Goal: Task Accomplishment & Management: Manage account settings

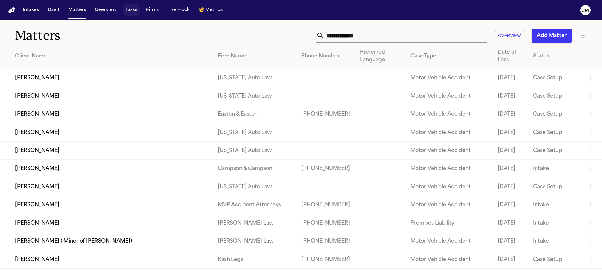
click at [126, 14] on button "Tasks" at bounding box center [131, 9] width 17 height 11
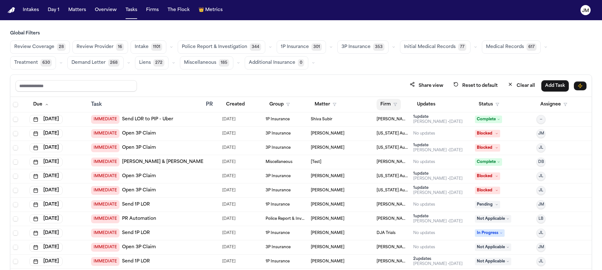
click at [386, 107] on button "Firm" at bounding box center [388, 104] width 24 height 11
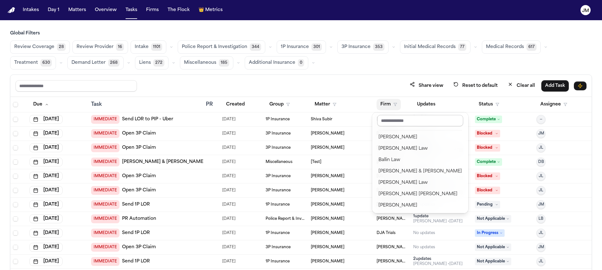
click at [386, 120] on input "text" at bounding box center [420, 120] width 86 height 11
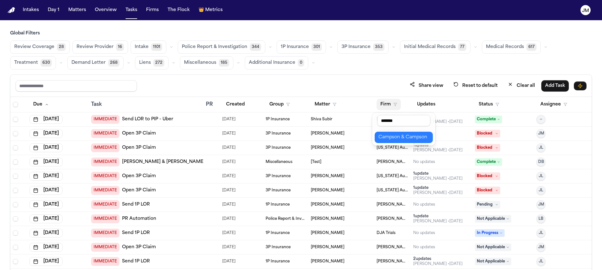
type input "*******"
click at [384, 134] on div "Campson & Campson" at bounding box center [403, 138] width 51 height 8
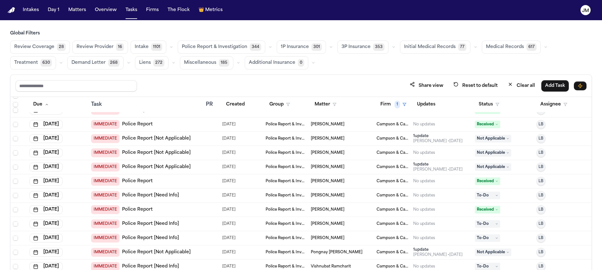
scroll to position [180, 0]
click at [486, 107] on button "Status" at bounding box center [489, 104] width 28 height 11
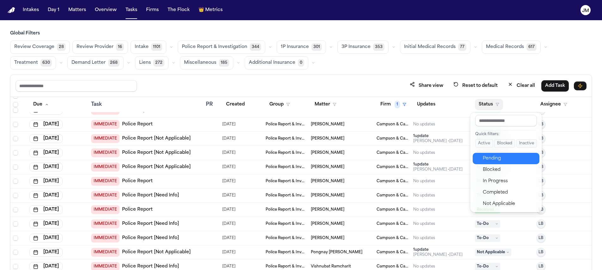
click at [494, 158] on div "Pending" at bounding box center [509, 159] width 53 height 8
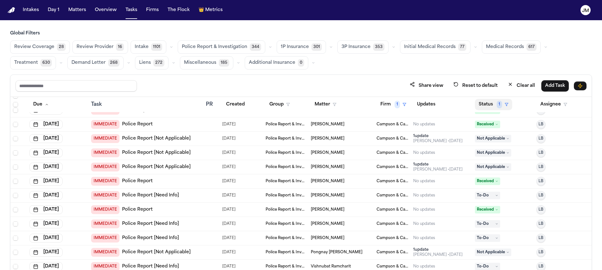
click at [482, 105] on button "Status 1" at bounding box center [493, 104] width 37 height 11
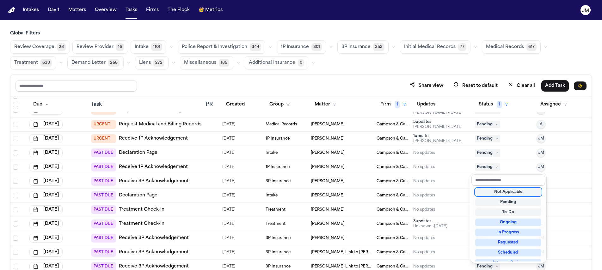
click at [369, 76] on div "Share view Reset to default Clear all Add Task Due Task PR Created Group Matter…" at bounding box center [300, 186] width 581 height 223
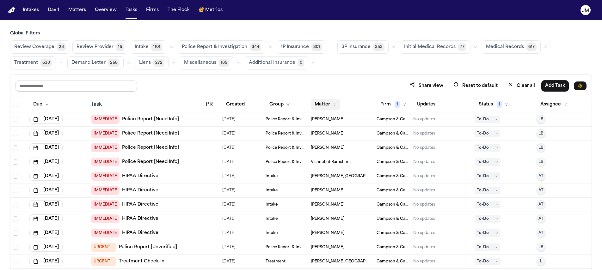
click at [325, 106] on button "Matter" at bounding box center [325, 104] width 29 height 11
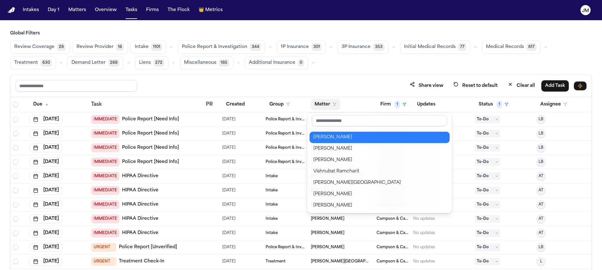
click at [330, 134] on div "Eugenia Ortiz" at bounding box center [379, 138] width 132 height 8
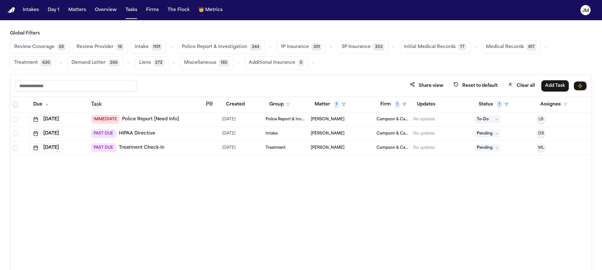
click at [16, 106] on span "Select all" at bounding box center [15, 104] width 5 height 5
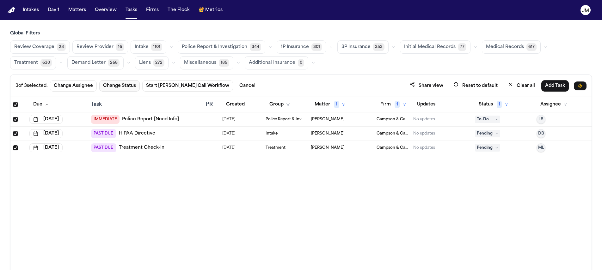
click at [112, 87] on button "Change Status" at bounding box center [119, 85] width 40 height 11
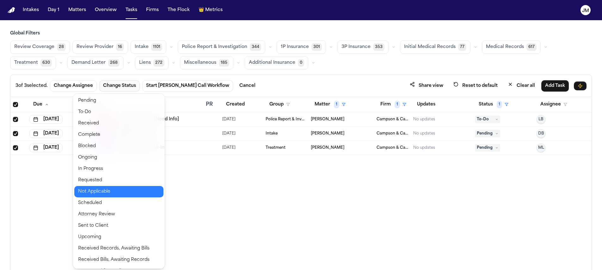
click at [94, 193] on button "Not Applicable" at bounding box center [118, 191] width 89 height 11
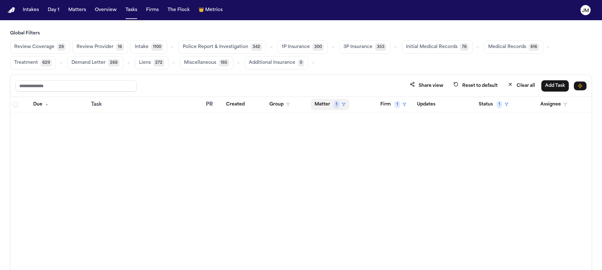
click at [324, 105] on button "Matter 1" at bounding box center [330, 104] width 39 height 11
click at [334, 150] on button "Clear filter" at bounding box center [341, 151] width 58 height 11
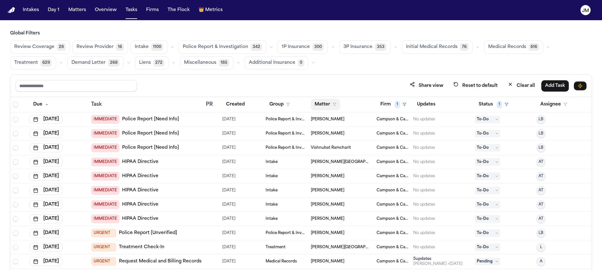
click at [317, 105] on button "Matter" at bounding box center [325, 104] width 29 height 11
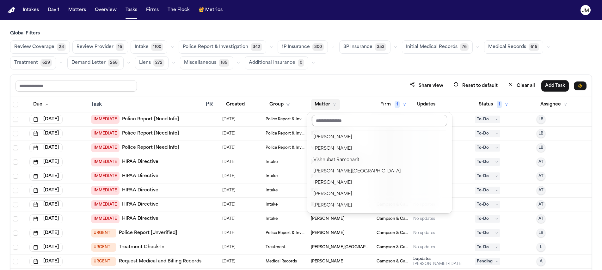
click at [323, 121] on input "text" at bounding box center [379, 120] width 135 height 11
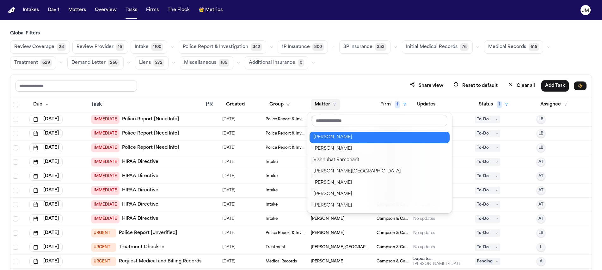
click at [322, 142] on button "[PERSON_NAME]" at bounding box center [379, 137] width 140 height 11
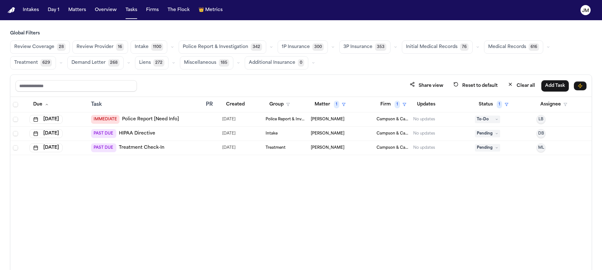
click at [12, 103] on th at bounding box center [18, 104] width 16 height 15
click at [15, 104] on span "Select all" at bounding box center [15, 104] width 5 height 5
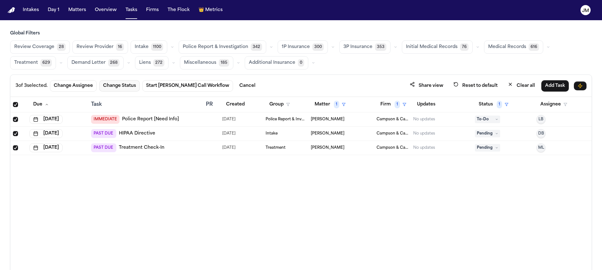
click at [121, 89] on button "Change Status" at bounding box center [119, 85] width 40 height 11
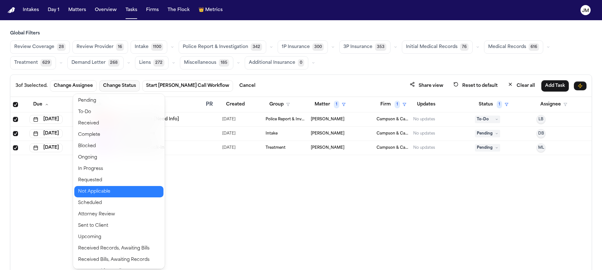
click at [102, 192] on button "Not Applicable" at bounding box center [118, 191] width 89 height 11
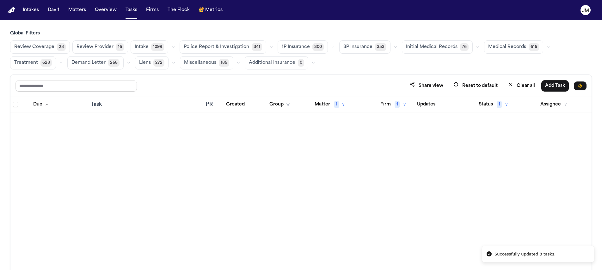
click at [312, 101] on button "Matter 1" at bounding box center [330, 104] width 39 height 11
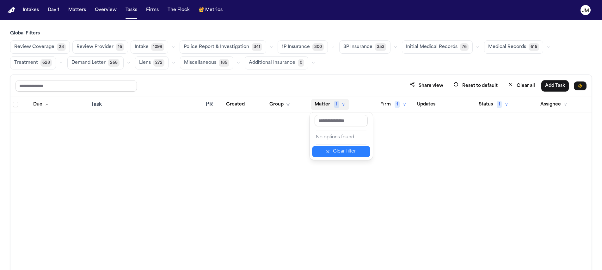
click at [336, 152] on div "Clear filter" at bounding box center [344, 152] width 23 height 8
click at [322, 102] on button "Matter" at bounding box center [325, 104] width 29 height 11
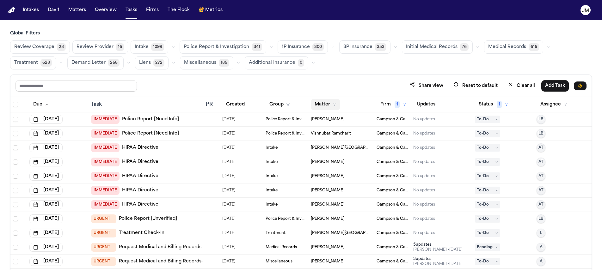
click at [320, 101] on button "Matter" at bounding box center [325, 104] width 29 height 11
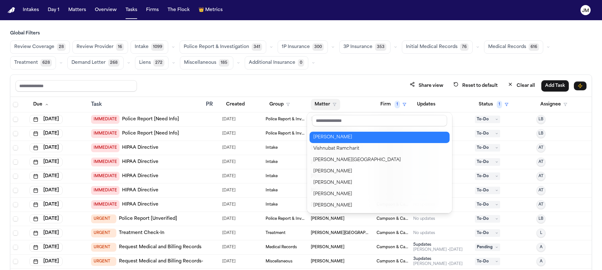
click at [328, 137] on div "[PERSON_NAME]" at bounding box center [379, 138] width 132 height 8
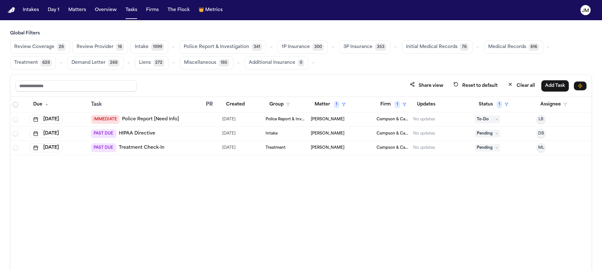
click at [16, 104] on span "Select all" at bounding box center [15, 104] width 5 height 5
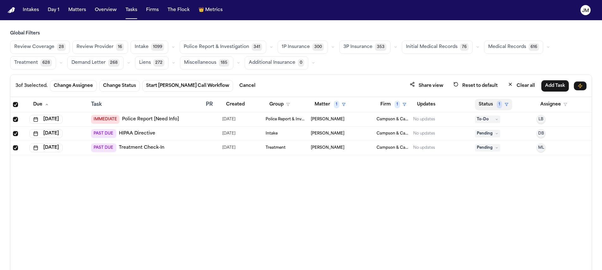
click at [485, 105] on button "Status 1" at bounding box center [493, 104] width 37 height 11
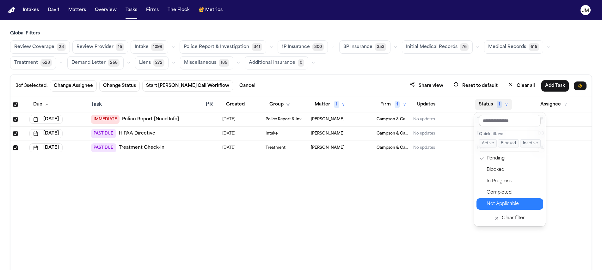
click at [495, 205] on div "Not Applicable" at bounding box center [512, 204] width 53 height 8
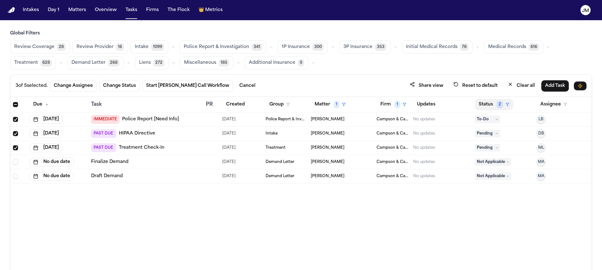
click at [492, 104] on button "Status 2" at bounding box center [494, 104] width 38 height 11
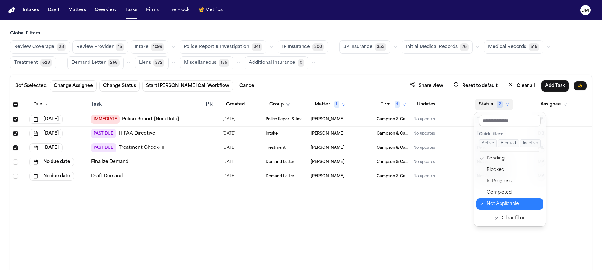
click at [501, 203] on div "Not Applicable" at bounding box center [512, 204] width 53 height 8
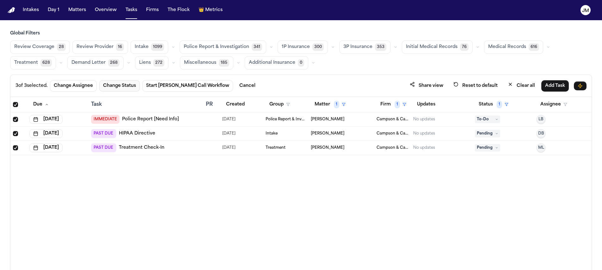
click at [118, 86] on button "Change Status" at bounding box center [119, 85] width 40 height 11
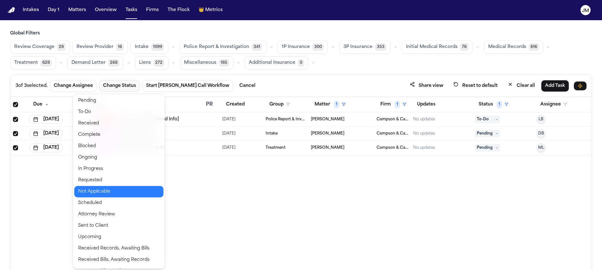
click at [102, 194] on button "Not Applicable" at bounding box center [118, 191] width 89 height 11
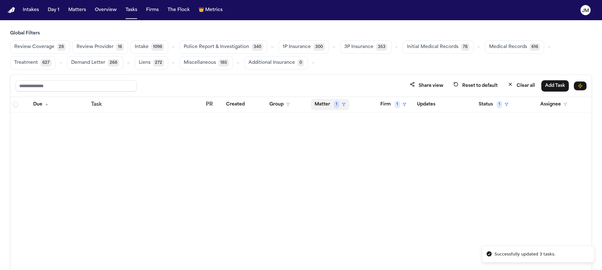
click at [327, 100] on button "Matter 1" at bounding box center [330, 104] width 39 height 11
click at [339, 152] on div "Clear filter" at bounding box center [344, 152] width 23 height 8
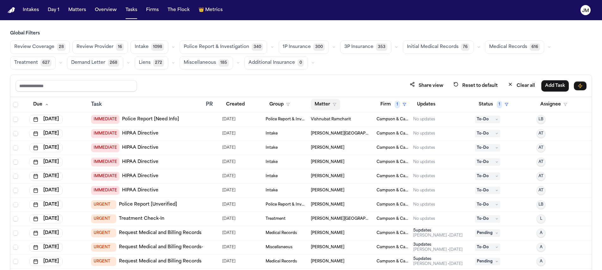
click at [324, 105] on button "Matter" at bounding box center [325, 104] width 29 height 11
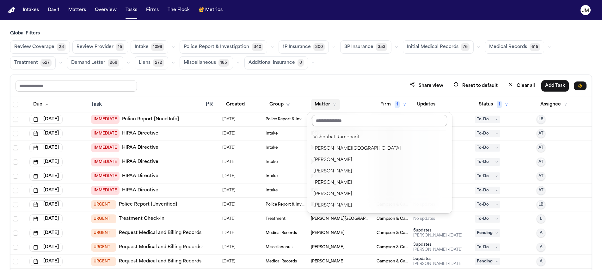
click at [333, 120] on input "text" at bounding box center [379, 120] width 135 height 11
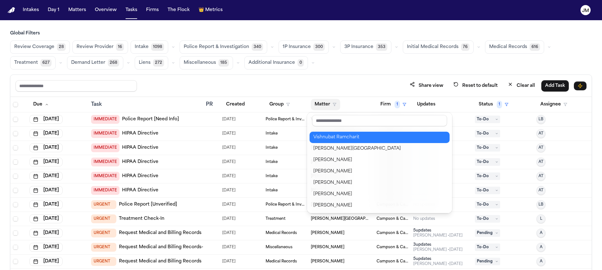
click at [337, 138] on div "Vishnubat Ramcharit" at bounding box center [379, 138] width 132 height 8
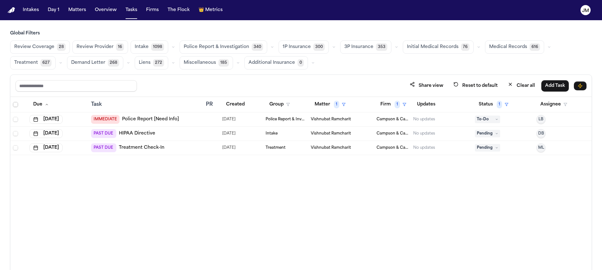
click at [14, 104] on span "Select all" at bounding box center [15, 104] width 5 height 5
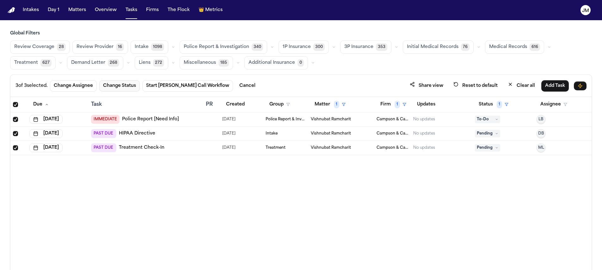
click at [130, 86] on button "Change Status" at bounding box center [119, 85] width 40 height 11
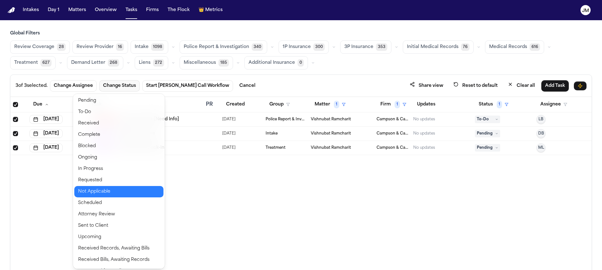
click at [102, 194] on button "Not Applicable" at bounding box center [118, 191] width 89 height 11
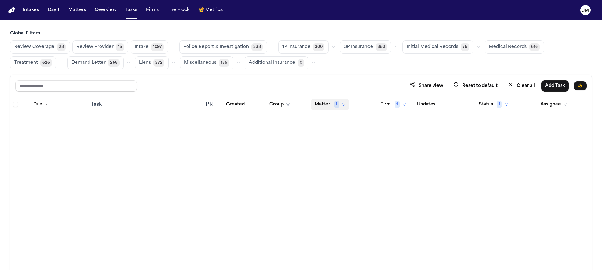
click at [325, 105] on button "Matter 1" at bounding box center [330, 104] width 39 height 11
click at [340, 155] on div "Clear filter" at bounding box center [344, 152] width 23 height 8
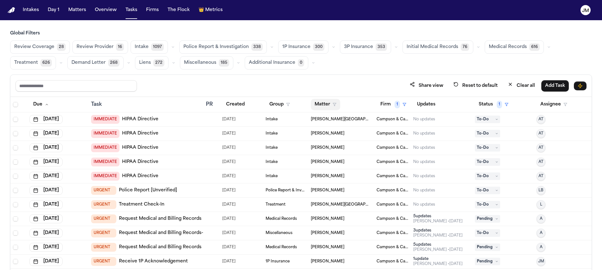
click at [326, 104] on button "Matter" at bounding box center [325, 104] width 29 height 11
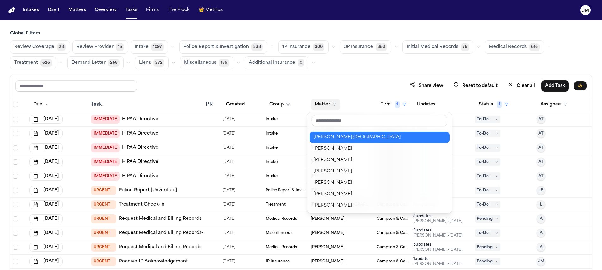
click at [324, 138] on div "[PERSON_NAME][GEOGRAPHIC_DATA]" at bounding box center [379, 138] width 132 height 8
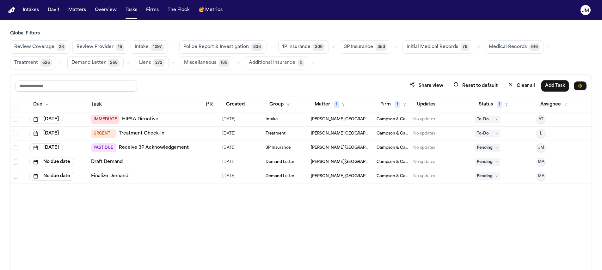
click at [176, 131] on div "URGENT Treatment Check-In" at bounding box center [146, 133] width 110 height 9
click at [172, 136] on div "URGENT Treatment Check-In" at bounding box center [146, 133] width 110 height 9
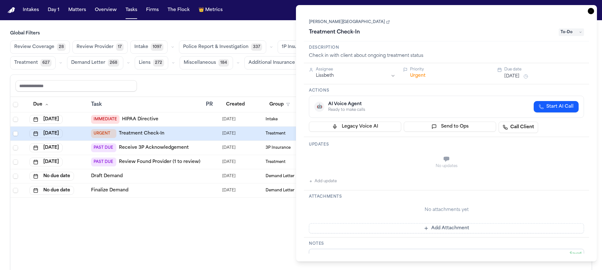
click at [570, 33] on span "To-Do" at bounding box center [570, 32] width 25 height 8
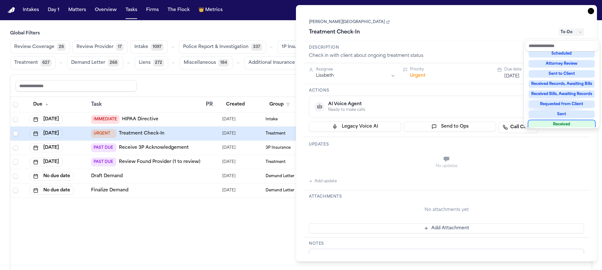
scroll to position [99, 0]
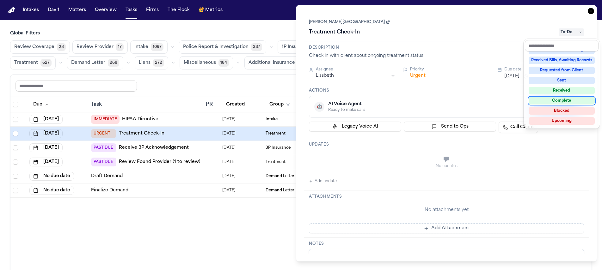
click at [558, 98] on div "Complete" at bounding box center [561, 101] width 66 height 8
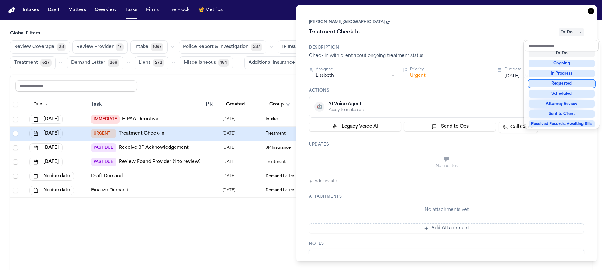
scroll to position [17, 0]
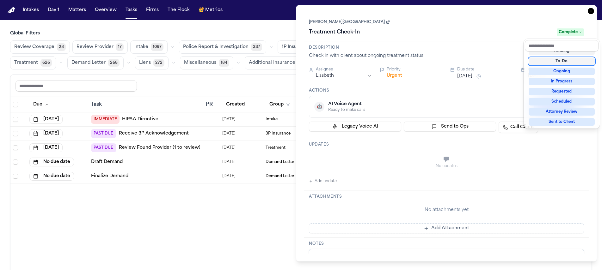
click at [590, 13] on div "**********" at bounding box center [446, 133] width 301 height 257
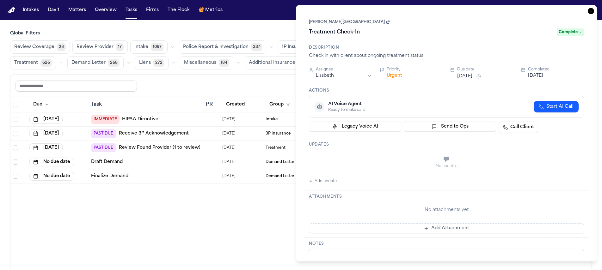
click at [591, 13] on icon "button" at bounding box center [590, 11] width 6 height 6
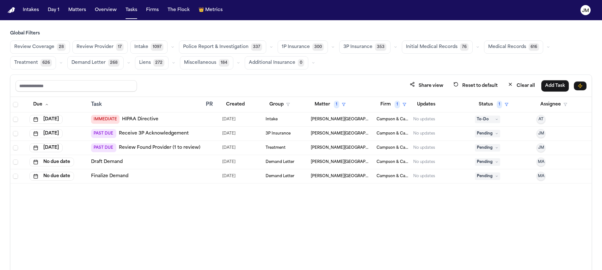
click at [201, 145] on td "PAST DUE Review Found Provider (1 to review)" at bounding box center [145, 148] width 115 height 14
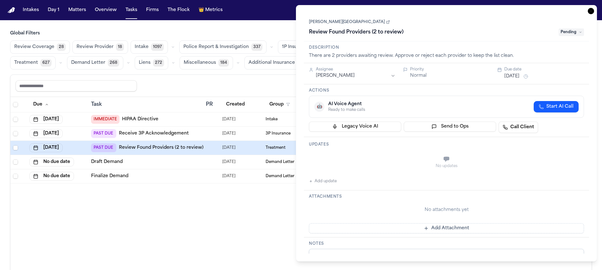
click at [562, 33] on span "Pending" at bounding box center [570, 32] width 25 height 8
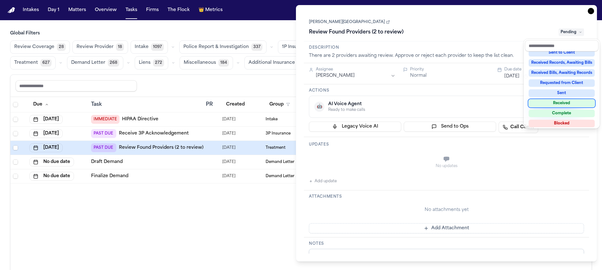
scroll to position [99, 0]
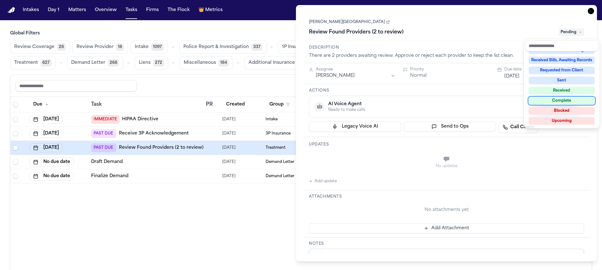
click at [563, 100] on div "Complete" at bounding box center [561, 101] width 66 height 8
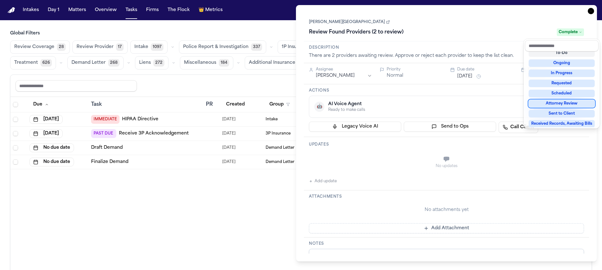
click at [197, 201] on div "Due Task PR Created Group Matter 1 Firm 1 Updates Status 1 Assignee Aug 27, 202…" at bounding box center [300, 197] width 581 height 201
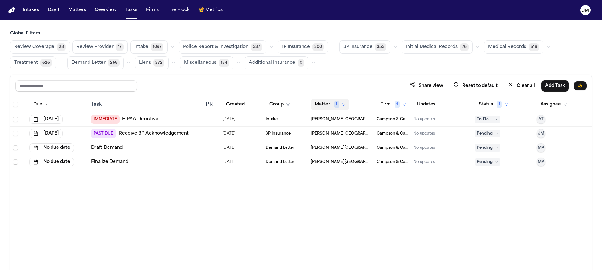
click at [322, 106] on button "Matter 1" at bounding box center [330, 104] width 39 height 11
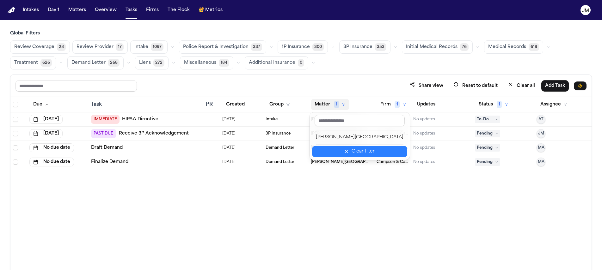
click at [351, 155] on div "Clear filter" at bounding box center [362, 152] width 23 height 8
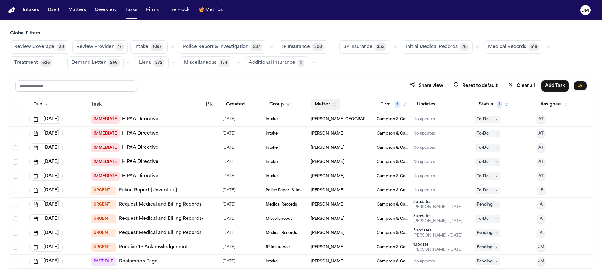
click at [317, 105] on button "Matter" at bounding box center [325, 104] width 29 height 11
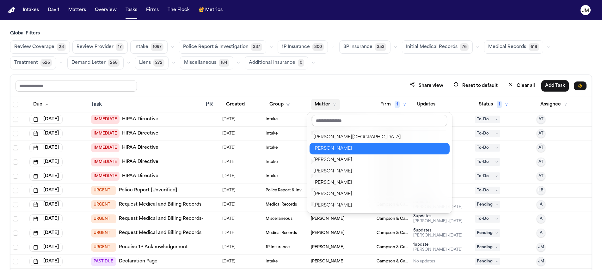
click at [337, 150] on div "[PERSON_NAME]" at bounding box center [379, 149] width 132 height 8
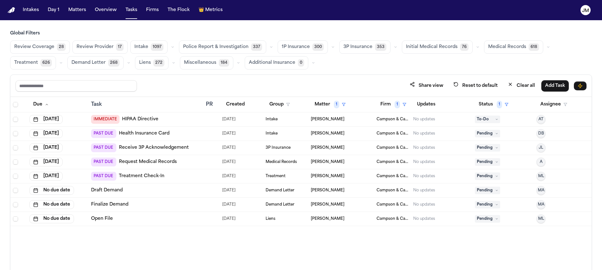
click at [184, 175] on div "PAST DUE Treatment Check-In" at bounding box center [146, 176] width 110 height 9
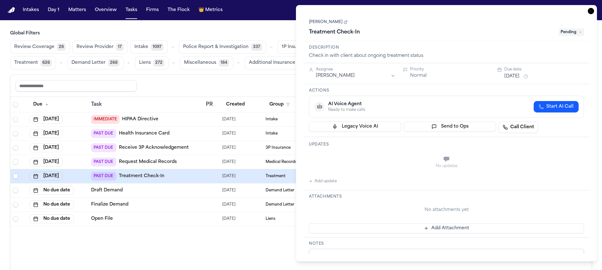
click at [570, 36] on span "Pending" at bounding box center [570, 32] width 25 height 8
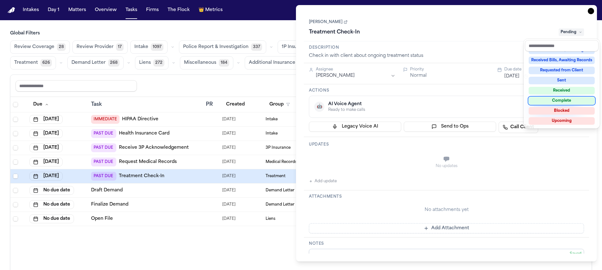
click at [560, 101] on div "Complete" at bounding box center [561, 101] width 66 height 8
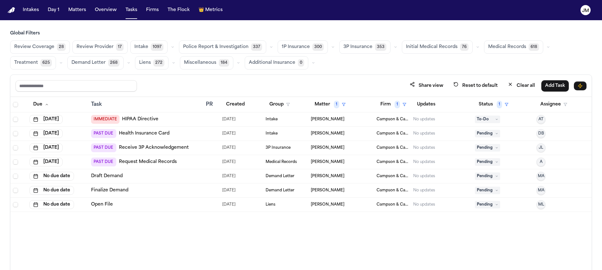
click at [274, 82] on div "Share view Reset to default Clear all Add Task" at bounding box center [300, 86] width 571 height 12
click at [539, 146] on span "JL" at bounding box center [540, 147] width 4 height 5
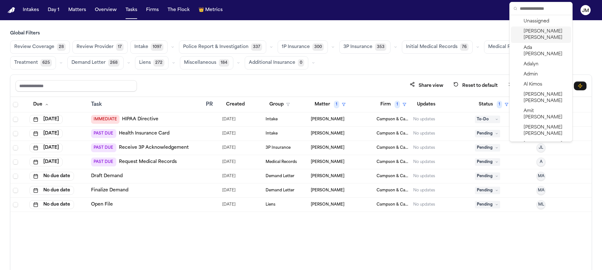
click at [523, 34] on div "Jacqueline Maldonado" at bounding box center [541, 35] width 60 height 16
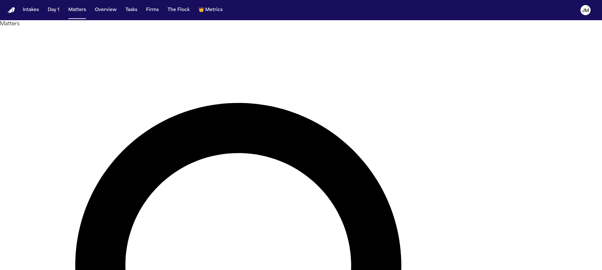
type input "*******"
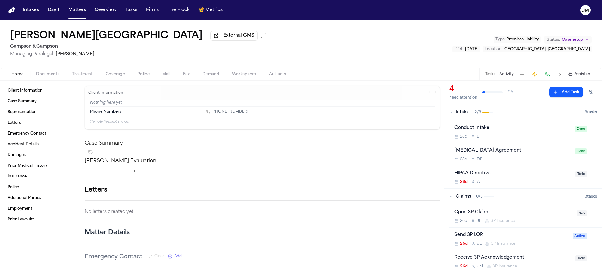
click at [88, 75] on span "Treatment" at bounding box center [82, 74] width 21 height 5
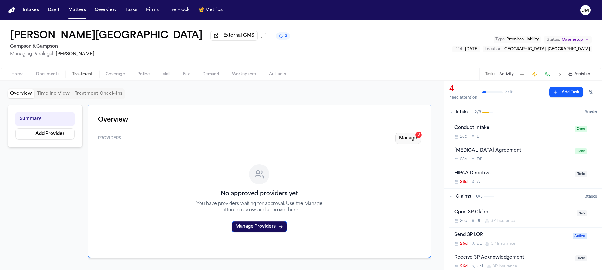
click at [410, 140] on button "Manage 3" at bounding box center [408, 138] width 26 height 11
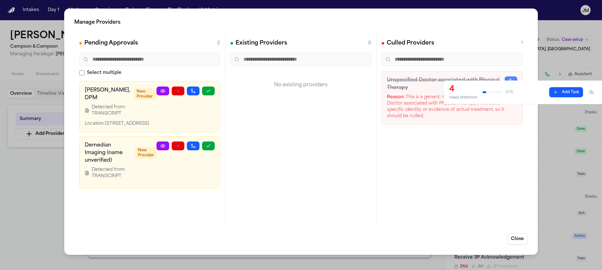
click at [162, 91] on circle at bounding box center [162, 90] width 1 height 1
click at [175, 92] on button "button" at bounding box center [178, 91] width 13 height 9
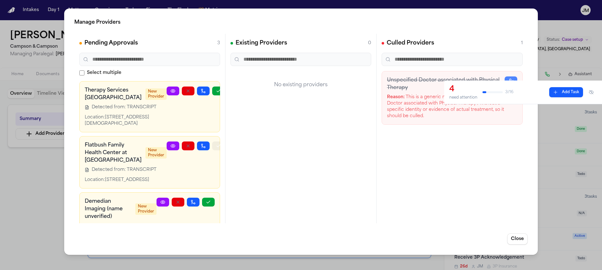
click at [217, 147] on icon "button" at bounding box center [218, 146] width 3 height 2
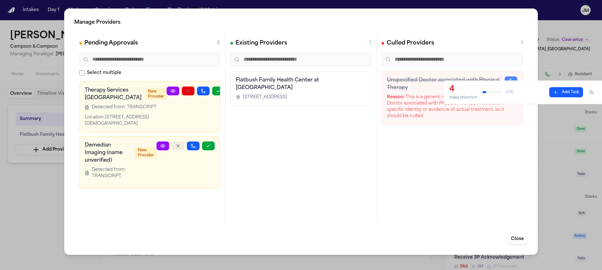
click at [174, 147] on button "button" at bounding box center [178, 146] width 13 height 9
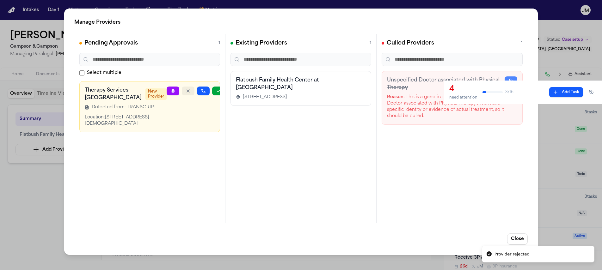
click at [185, 92] on icon "button" at bounding box center [187, 90] width 5 height 5
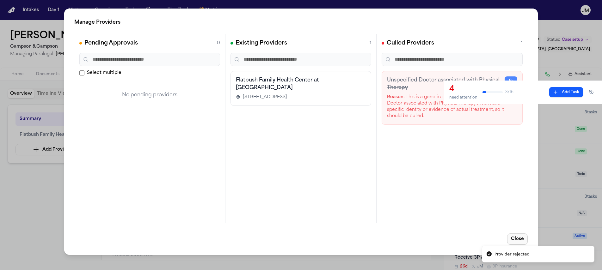
click at [519, 235] on button "Close" at bounding box center [517, 239] width 21 height 11
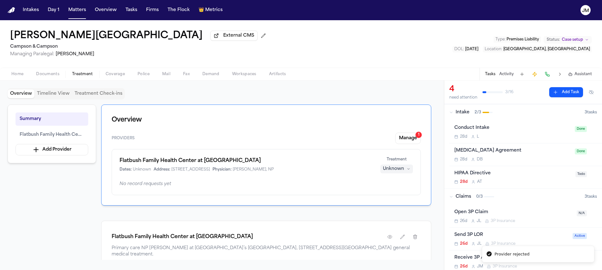
click at [391, 169] on div "Unknown" at bounding box center [393, 169] width 21 height 6
click at [393, 194] on span "Completed" at bounding box center [388, 194] width 25 height 6
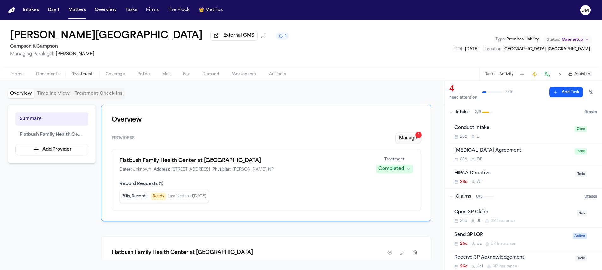
click at [410, 139] on button "Manage 1" at bounding box center [408, 138] width 26 height 11
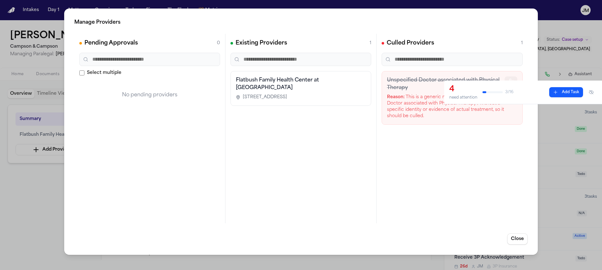
click at [512, 79] on icon "button" at bounding box center [510, 80] width 5 height 5
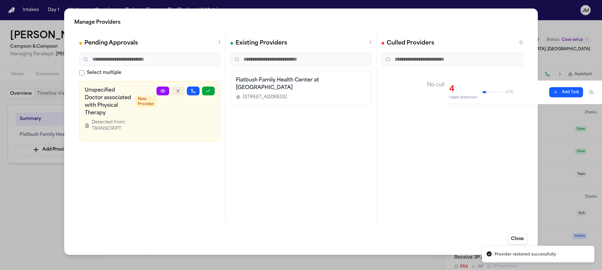
click at [179, 92] on icon "button" at bounding box center [177, 90] width 5 height 5
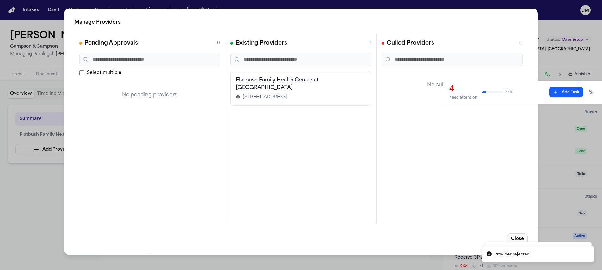
drag, startPoint x: 517, startPoint y: 235, endPoint x: 514, endPoint y: 232, distance: 3.8
click at [517, 235] on button "Close" at bounding box center [517, 239] width 21 height 11
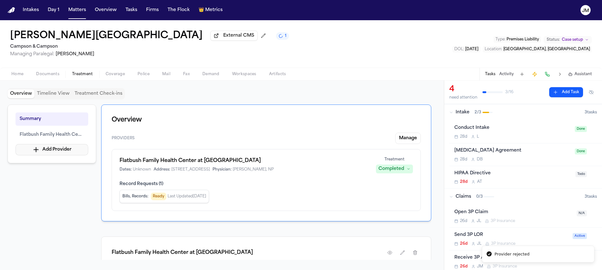
click at [74, 152] on button "Add Provider" at bounding box center [51, 149] width 73 height 11
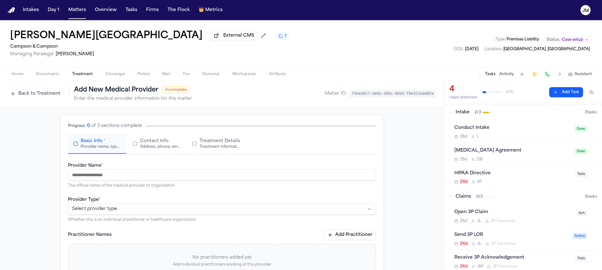
click at [109, 174] on input "Provider Name *" at bounding box center [222, 174] width 308 height 11
paste input "**********"
type input "**********"
click at [116, 211] on html "**********" at bounding box center [301, 135] width 602 height 270
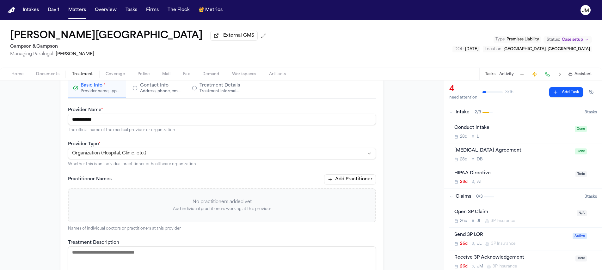
scroll to position [163, 0]
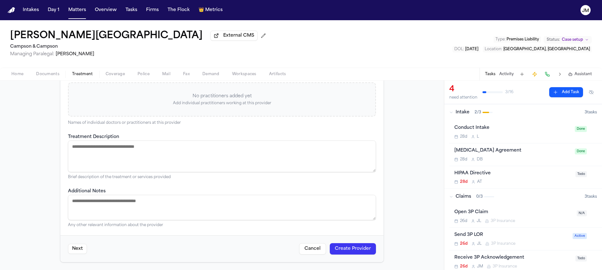
click at [345, 253] on button "Create Provider" at bounding box center [353, 248] width 46 height 11
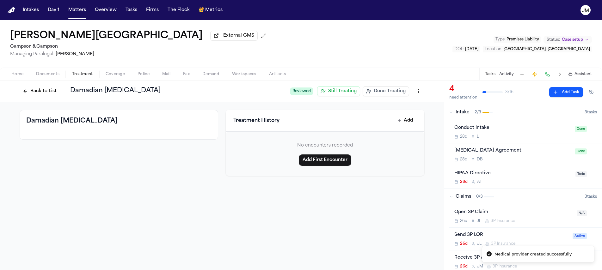
click at [38, 94] on button "Back to List" at bounding box center [40, 91] width 40 height 10
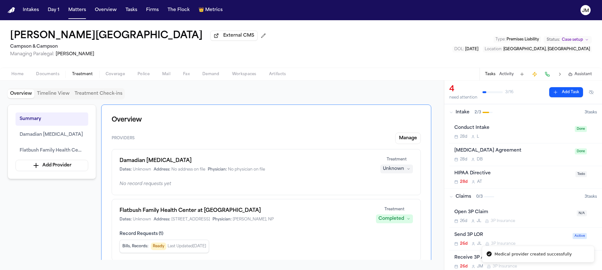
click at [395, 171] on div "Unknown" at bounding box center [393, 169] width 21 height 6
click at [390, 194] on span "Completed" at bounding box center [388, 194] width 25 height 6
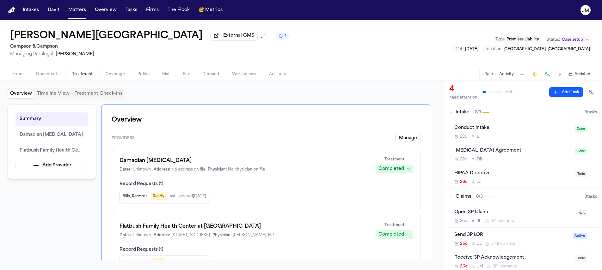
click at [61, 164] on button "Add Provider" at bounding box center [51, 165] width 73 height 11
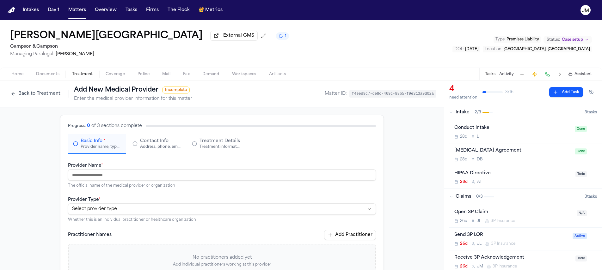
paste input "**********"
type input "**********"
click at [94, 208] on html "**********" at bounding box center [301, 135] width 602 height 270
select select "**********"
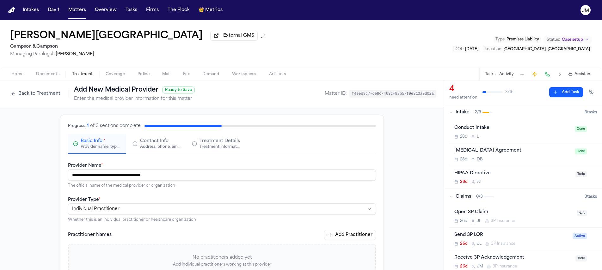
click at [149, 149] on div "Address, phone, email, and other contact details" at bounding box center [160, 146] width 40 height 5
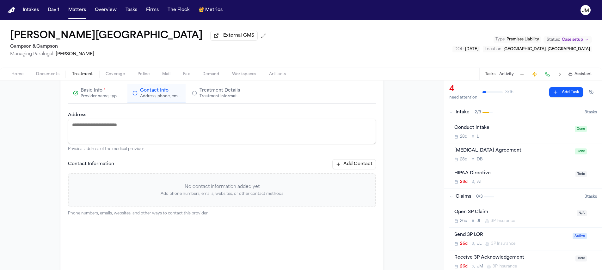
scroll to position [57, 0]
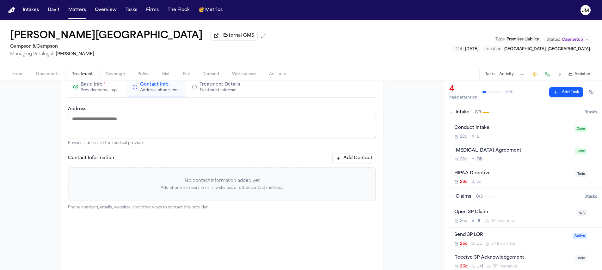
click at [342, 158] on button "Add Contact" at bounding box center [354, 158] width 44 height 10
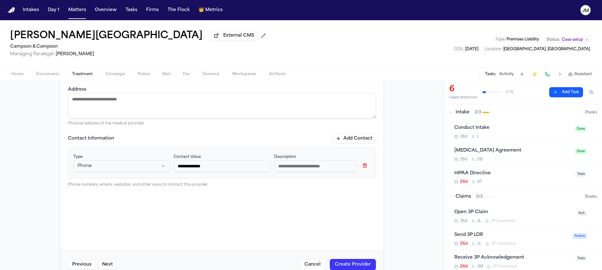
scroll to position [93, 0]
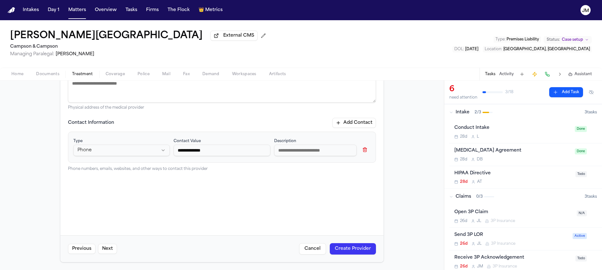
type input "**********"
click at [344, 246] on button "Create Provider" at bounding box center [353, 248] width 46 height 11
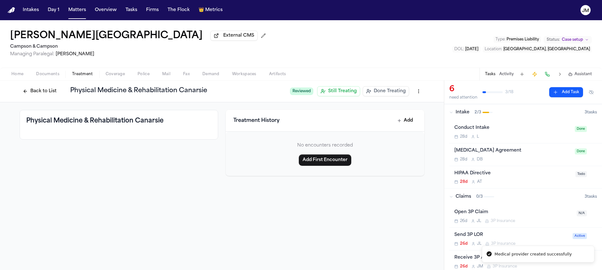
click at [35, 90] on button "Back to List" at bounding box center [40, 91] width 40 height 10
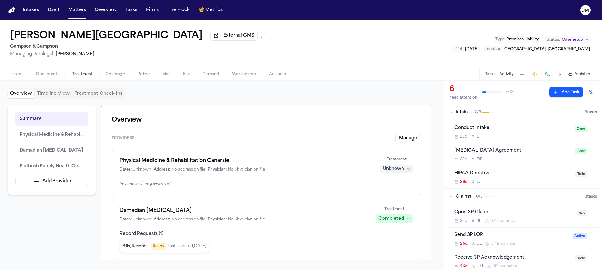
click at [392, 171] on div "Unknown" at bounding box center [393, 169] width 21 height 6
click at [390, 180] on span "Treating" at bounding box center [385, 183] width 18 height 6
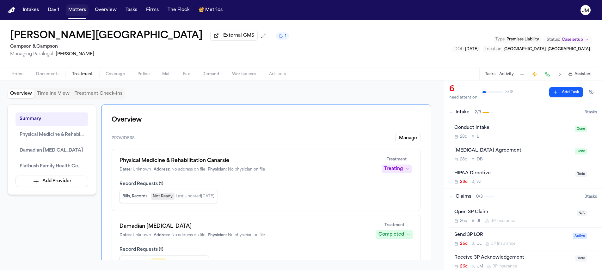
click at [75, 12] on button "Matters" at bounding box center [77, 9] width 23 height 11
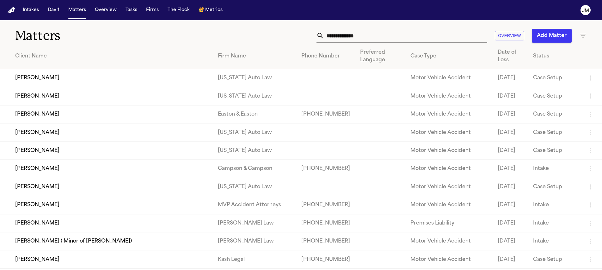
click at [355, 38] on input "text" at bounding box center [405, 36] width 163 height 14
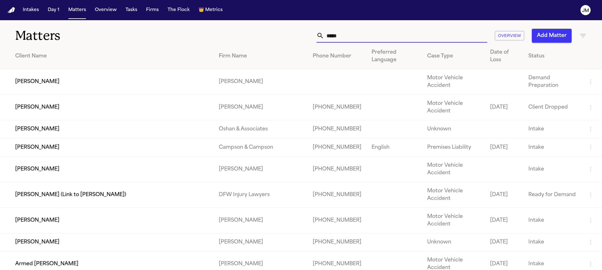
type input "*****"
click at [73, 138] on td "[PERSON_NAME]" at bounding box center [107, 147] width 214 height 18
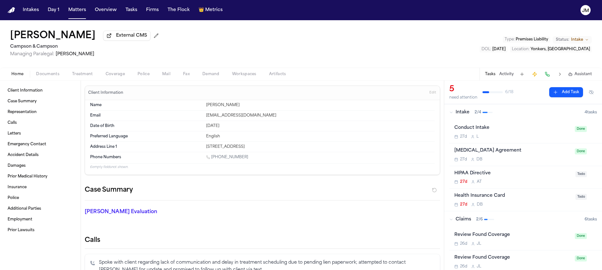
click at [104, 75] on button "Coverage" at bounding box center [115, 74] width 32 height 8
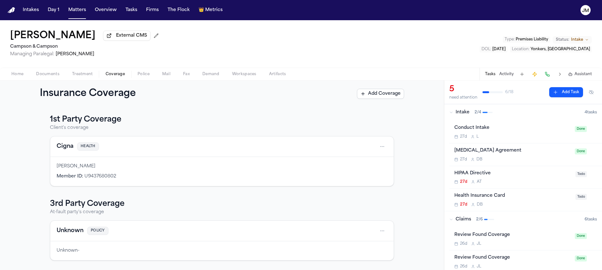
click at [81, 76] on span "Treatment" at bounding box center [82, 74] width 21 height 5
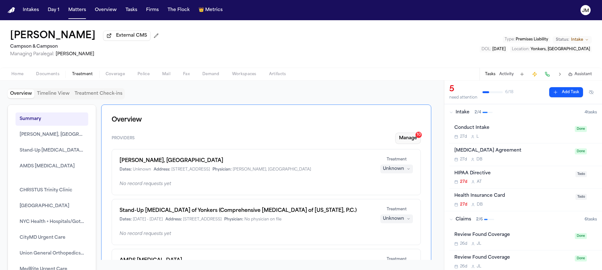
click at [398, 142] on button "Manage 10" at bounding box center [408, 138] width 26 height 11
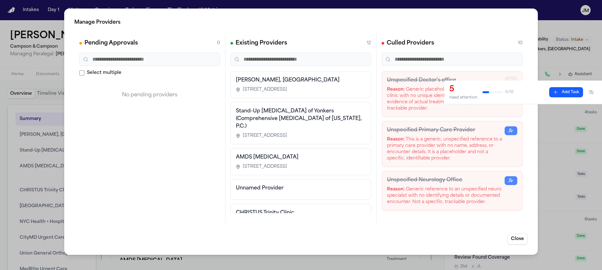
click at [508, 78] on icon "button" at bounding box center [510, 80] width 5 height 5
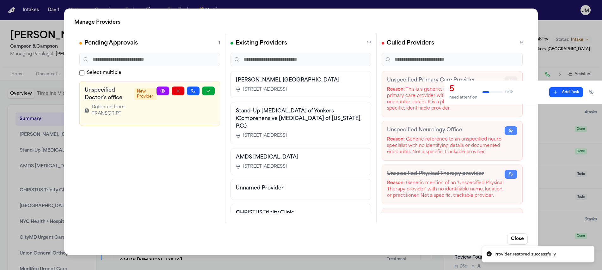
click at [508, 78] on icon "button" at bounding box center [510, 80] width 5 height 5
click at [508, 128] on icon "button" at bounding box center [510, 130] width 5 height 5
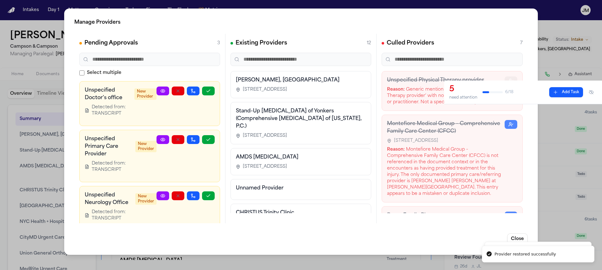
click at [508, 78] on icon "button" at bounding box center [510, 80] width 5 height 5
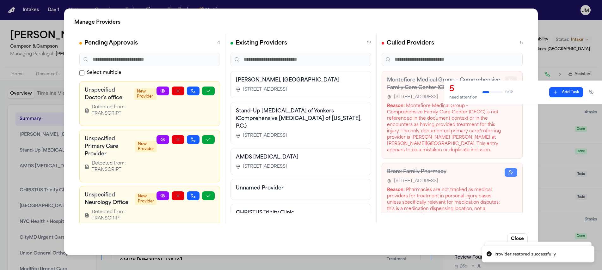
click at [508, 78] on icon "button" at bounding box center [510, 80] width 5 height 5
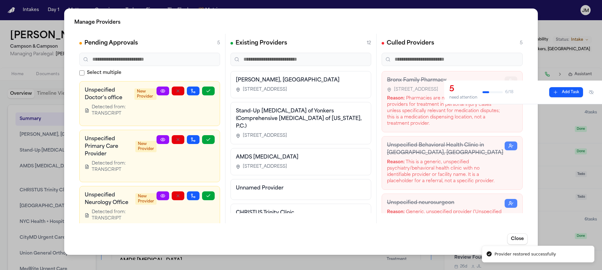
click at [508, 78] on icon "button" at bounding box center [510, 80] width 5 height 5
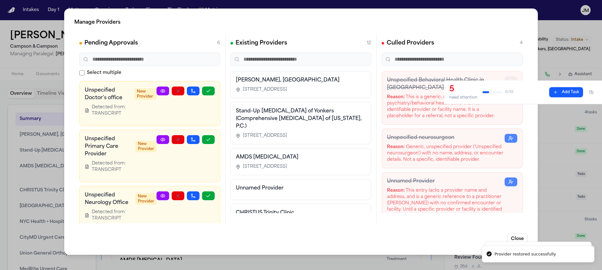
click at [508, 78] on icon "button" at bounding box center [510, 80] width 5 height 5
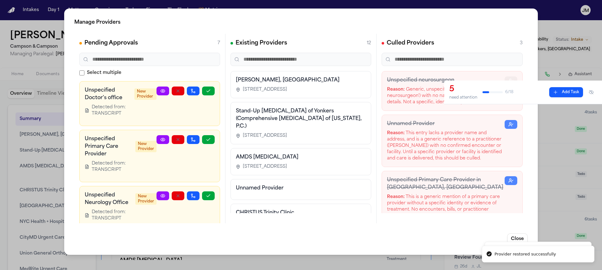
click at [508, 78] on icon "button" at bounding box center [510, 80] width 5 height 5
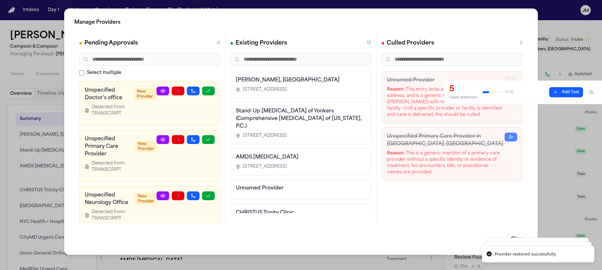
click at [506, 78] on button "button" at bounding box center [510, 80] width 13 height 9
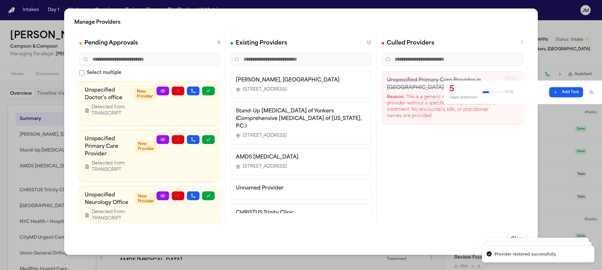
click at [506, 78] on button "button" at bounding box center [510, 80] width 13 height 9
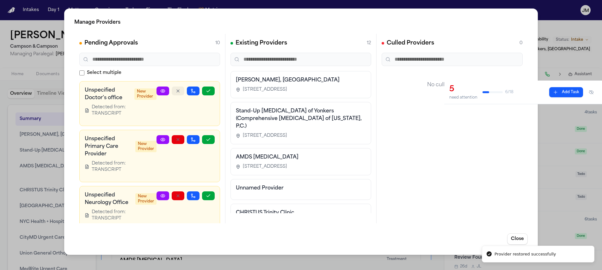
click at [175, 91] on icon "button" at bounding box center [177, 90] width 5 height 5
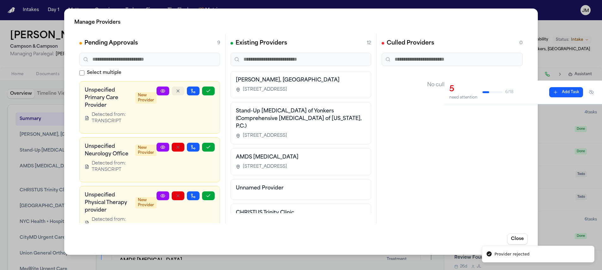
click at [175, 91] on icon "button" at bounding box center [177, 90] width 5 height 5
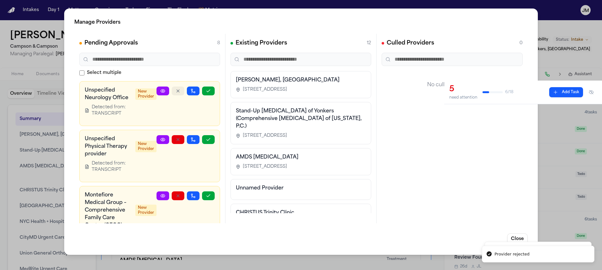
click at [175, 91] on icon "button" at bounding box center [177, 90] width 5 height 5
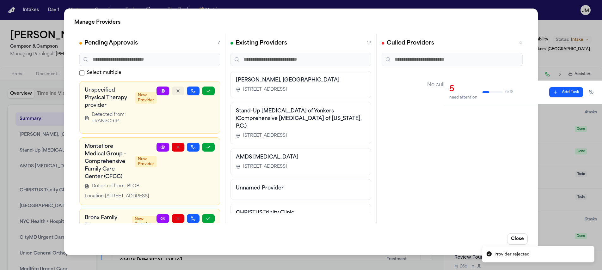
click at [175, 91] on icon "button" at bounding box center [177, 90] width 5 height 5
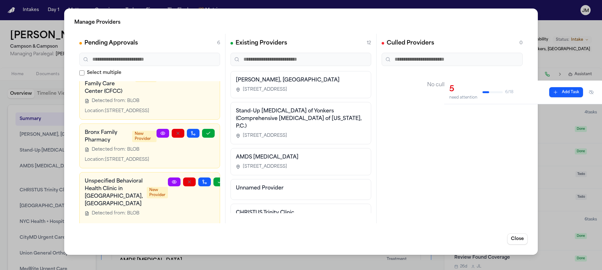
scroll to position [31, 0]
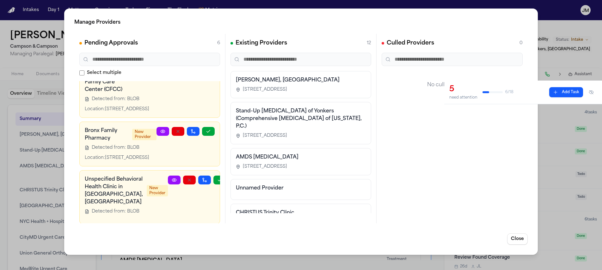
click at [160, 134] on icon at bounding box center [162, 131] width 5 height 5
click at [202, 136] on button "button" at bounding box center [208, 131] width 13 height 9
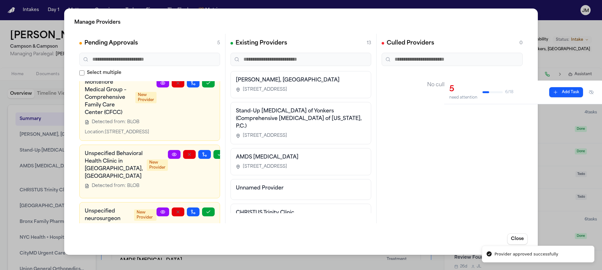
scroll to position [0, 0]
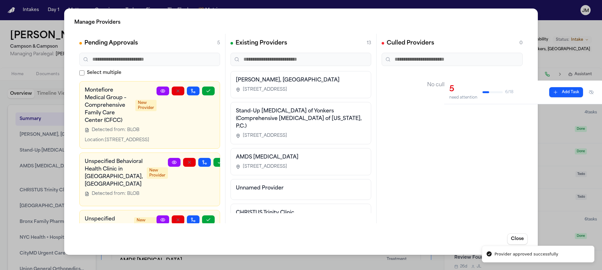
click at [161, 90] on icon at bounding box center [163, 90] width 4 height 3
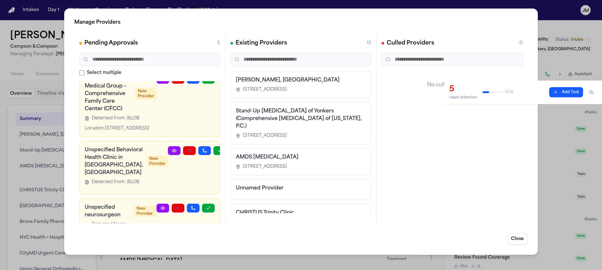
scroll to position [41, 0]
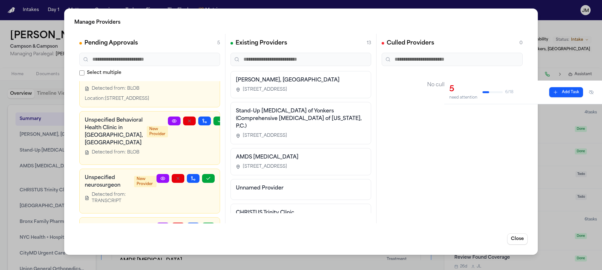
click at [172, 124] on icon at bounding box center [174, 120] width 5 height 5
click at [187, 124] on icon "button" at bounding box center [189, 120] width 5 height 5
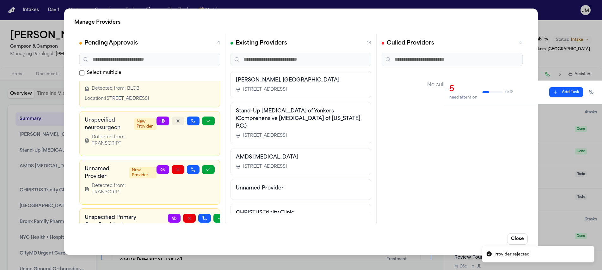
click at [175, 124] on icon "button" at bounding box center [177, 120] width 5 height 5
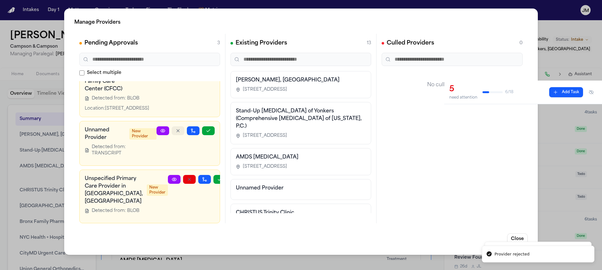
scroll to position [38, 0]
click at [172, 129] on button "button" at bounding box center [178, 130] width 13 height 9
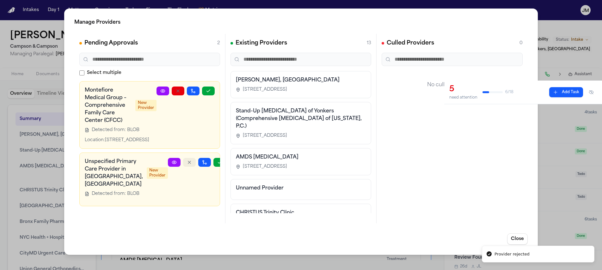
click at [187, 165] on icon "button" at bounding box center [189, 162] width 5 height 5
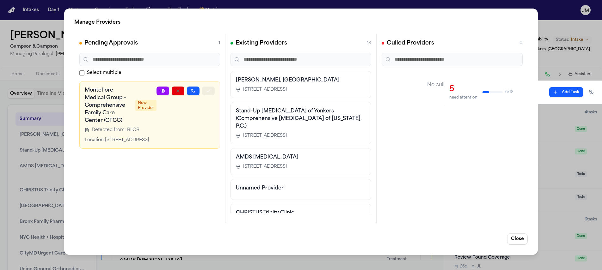
click at [206, 93] on icon "button" at bounding box center [208, 90] width 5 height 5
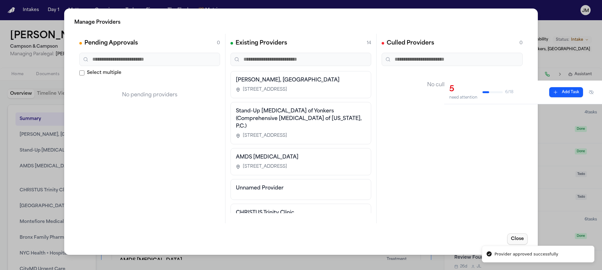
click at [511, 235] on button "Close" at bounding box center [517, 239] width 21 height 11
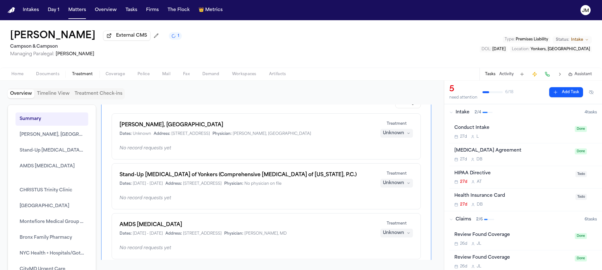
scroll to position [46, 0]
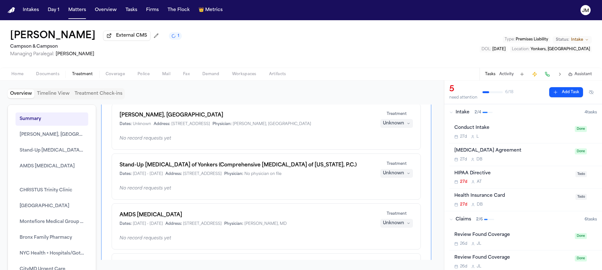
click at [385, 174] on div "Unknown" at bounding box center [393, 173] width 21 height 6
click at [385, 196] on span "Completed" at bounding box center [384, 199] width 25 height 6
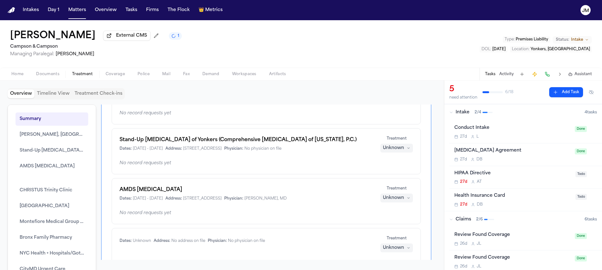
scroll to position [94, 0]
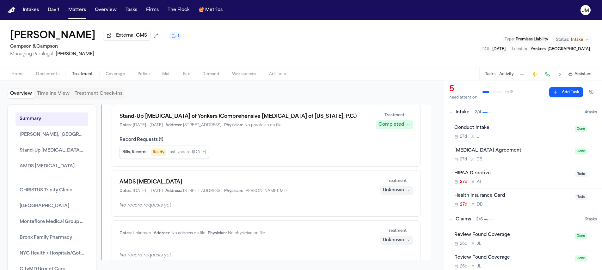
click at [388, 192] on div "Unknown" at bounding box center [393, 190] width 21 height 6
click at [388, 216] on span "Completed" at bounding box center [384, 216] width 25 height 6
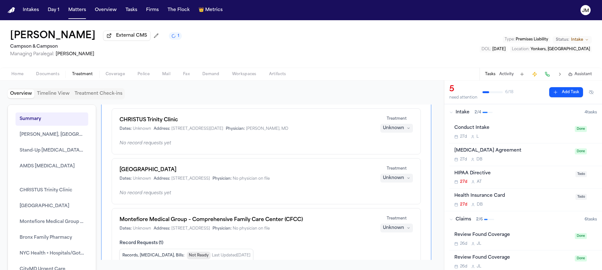
scroll to position [277, 0]
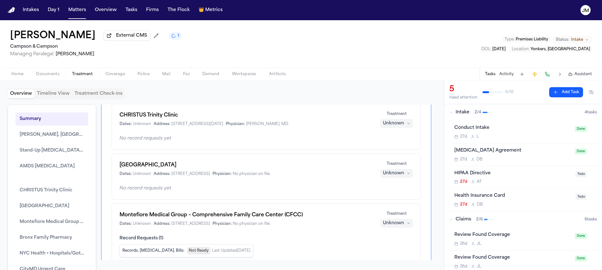
click at [384, 177] on div "Unknown" at bounding box center [393, 173] width 21 height 6
click at [383, 187] on span "Treating" at bounding box center [381, 188] width 18 height 6
click at [384, 175] on div "Treating" at bounding box center [393, 173] width 19 height 6
click at [387, 200] on span "Completed" at bounding box center [384, 199] width 25 height 6
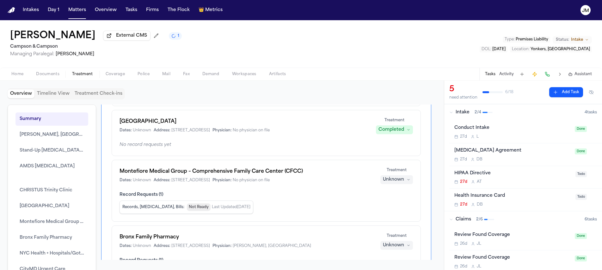
scroll to position [369, 0]
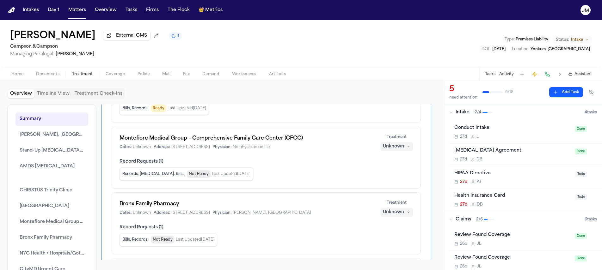
click at [385, 133] on div "Montefiore Medical Group – Comprehensive Family Care Center (CFCC) Dates: Unkno…" at bounding box center [266, 158] width 309 height 62
click at [384, 153] on div "Montefiore Medical Group – Comprehensive Family Care Center (CFCC) Dates: Unkno…" at bounding box center [266, 158] width 309 height 62
click at [384, 149] on div "Unknown" at bounding box center [393, 146] width 21 height 6
click at [386, 160] on span "Treating" at bounding box center [381, 161] width 18 height 6
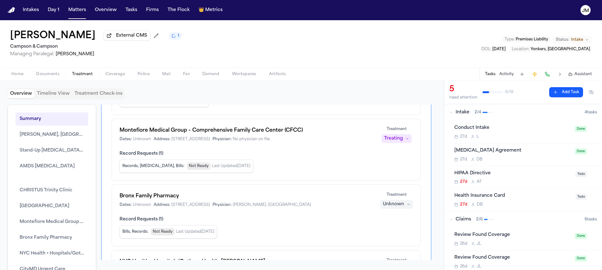
scroll to position [417, 0]
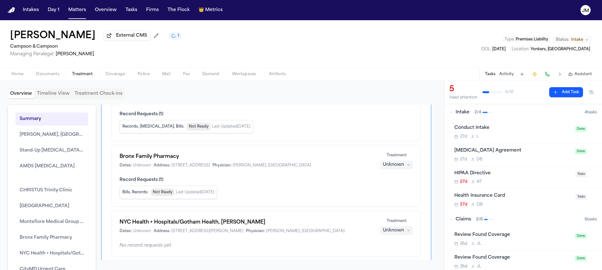
click at [386, 165] on div "Unknown" at bounding box center [393, 165] width 21 height 6
click at [385, 187] on span "Completed" at bounding box center [384, 190] width 25 height 6
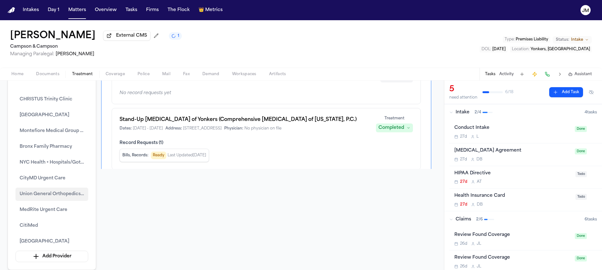
scroll to position [0, 0]
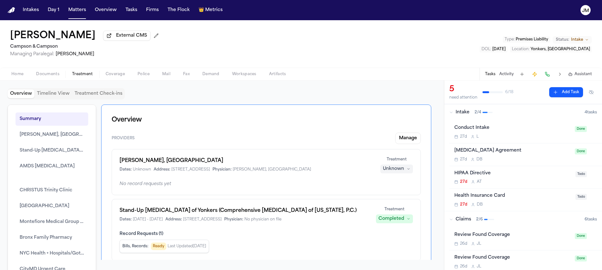
click at [23, 76] on span "Home" at bounding box center [17, 74] width 12 height 5
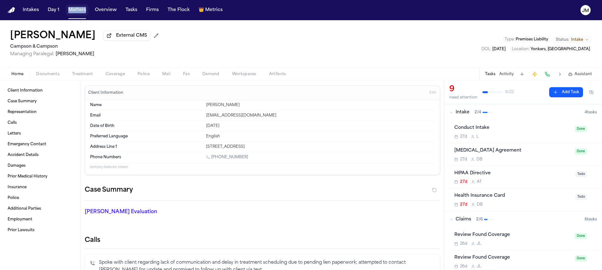
click at [84, 10] on button "Matters" at bounding box center [77, 9] width 23 height 11
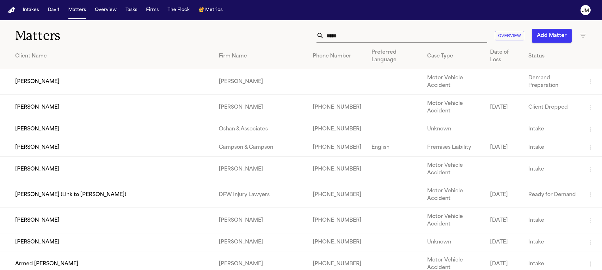
click at [359, 38] on input "*****" at bounding box center [405, 36] width 163 height 14
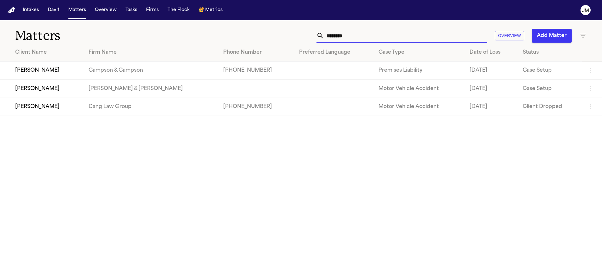
type input "********"
click at [66, 70] on td "[PERSON_NAME]" at bounding box center [41, 71] width 83 height 18
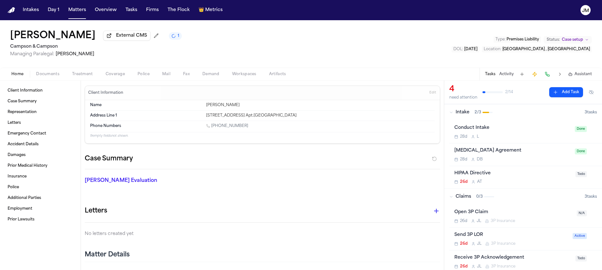
click at [83, 75] on span "Treatment" at bounding box center [82, 74] width 21 height 5
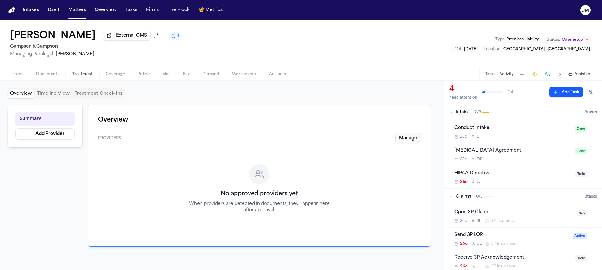
click at [400, 140] on button "Manage" at bounding box center [408, 138] width 26 height 11
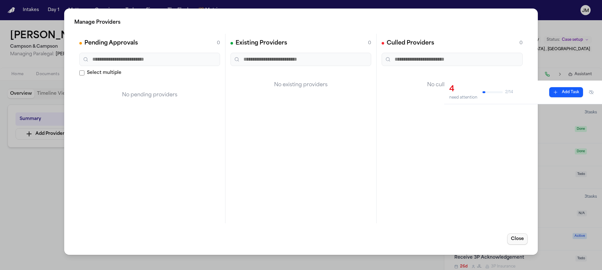
click at [518, 238] on button "Close" at bounding box center [517, 239] width 21 height 11
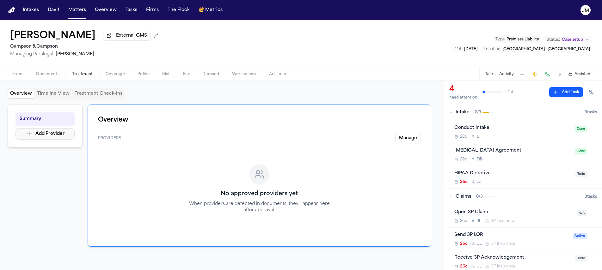
click at [51, 137] on button "Add Provider" at bounding box center [44, 133] width 59 height 11
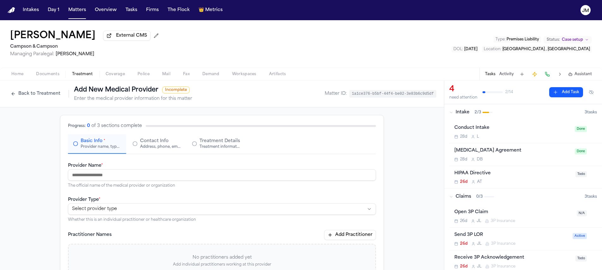
paste input "**********"
type input "**********"
click at [103, 209] on html "**********" at bounding box center [301, 135] width 602 height 270
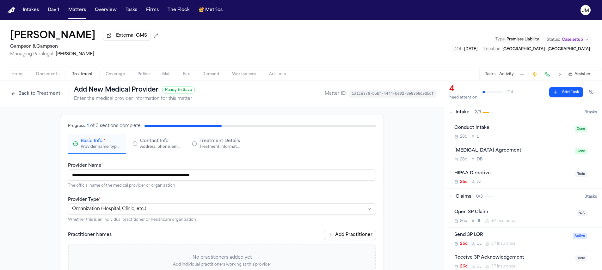
click at [122, 209] on html "**********" at bounding box center [301, 135] width 602 height 270
select select "**********"
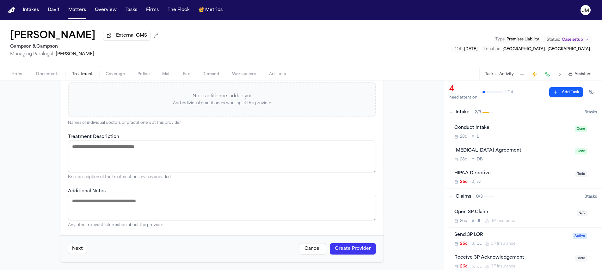
scroll to position [163, 0]
click at [361, 245] on button "Create Provider" at bounding box center [353, 248] width 46 height 11
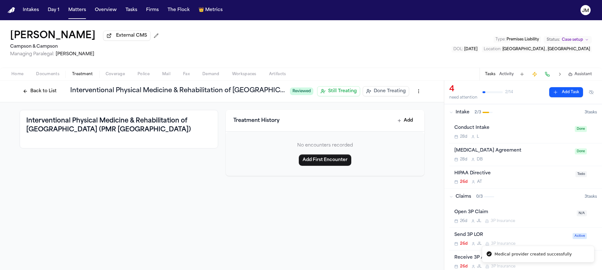
click at [50, 94] on button "Back to List" at bounding box center [40, 91] width 40 height 10
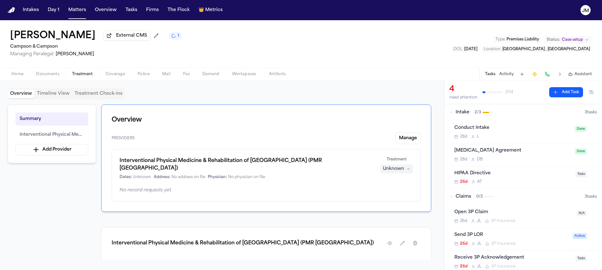
click at [391, 166] on div "Treatment Unknown" at bounding box center [396, 165] width 33 height 16
click at [392, 167] on div "Unknown" at bounding box center [393, 169] width 21 height 6
click at [398, 182] on button "Treating" at bounding box center [396, 183] width 51 height 11
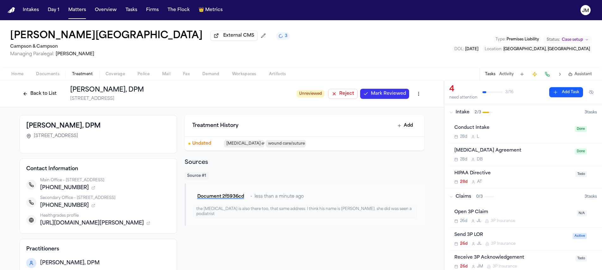
click at [37, 97] on button "Back to List" at bounding box center [40, 94] width 40 height 10
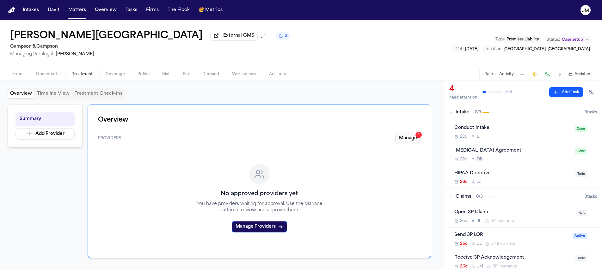
click at [403, 136] on button "Manage 4" at bounding box center [408, 138] width 26 height 11
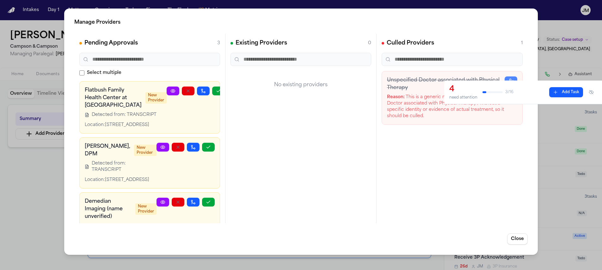
scroll to position [40, 0]
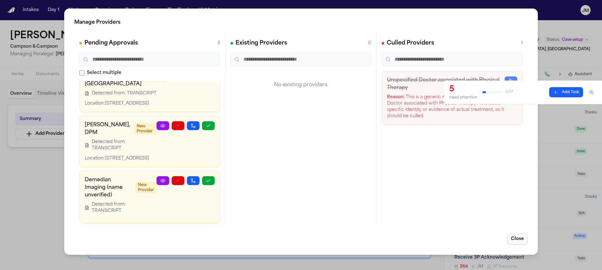
click at [514, 236] on button "Close" at bounding box center [517, 239] width 21 height 11
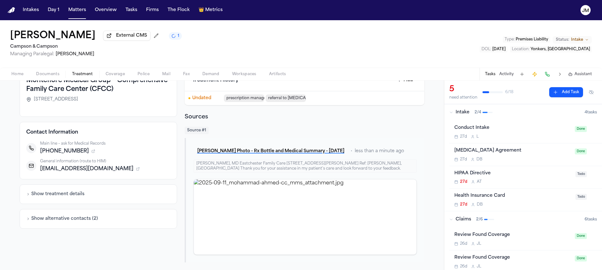
scroll to position [47, 0]
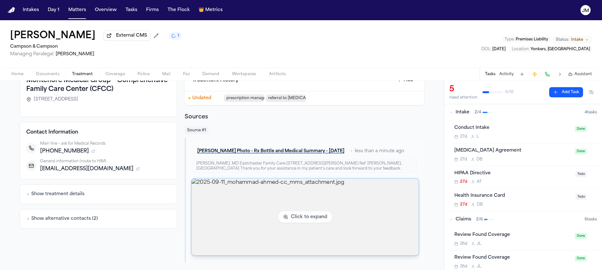
click at [360, 185] on img "View image 2025-09-11_mohammad-ahmed-cc_mms_attachment.jpg" at bounding box center [304, 217] width 227 height 77
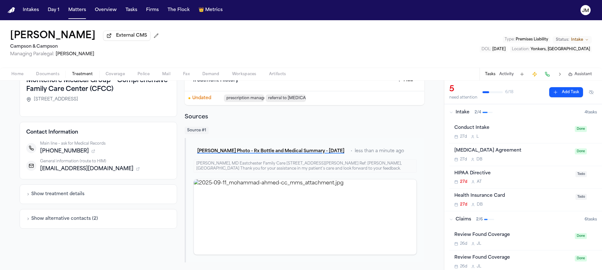
scroll to position [0, 0]
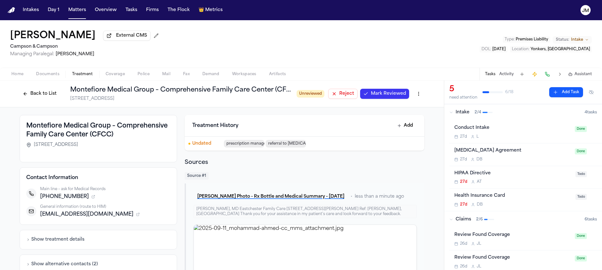
click at [51, 97] on button "Back to List" at bounding box center [40, 94] width 40 height 10
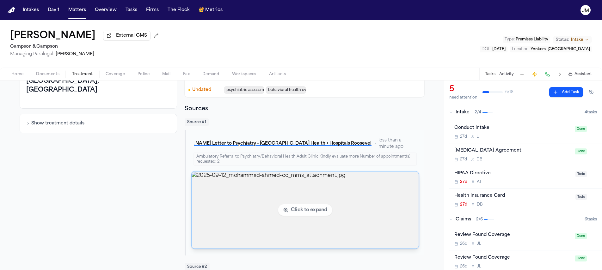
scroll to position [49, 0]
click at [371, 193] on img "View image 2025-09-12_mohammad-ahmed-cc_mms_attachment.jpg" at bounding box center [304, 210] width 227 height 77
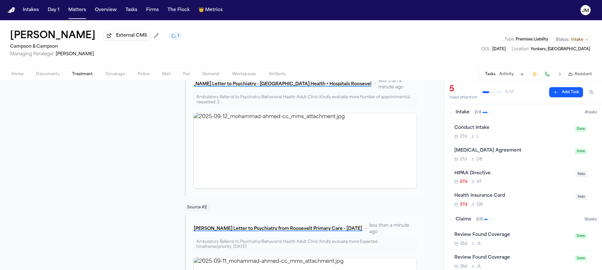
scroll to position [119, 0]
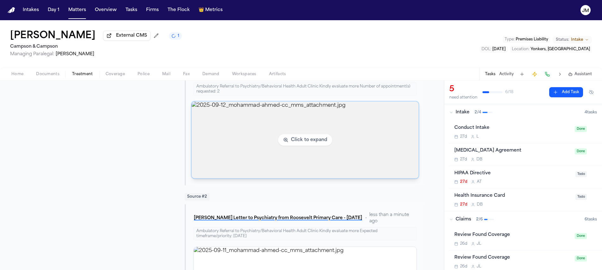
click at [265, 149] on img "View image 2025-09-12_mohammad-ahmed-cc_mms_attachment.jpg" at bounding box center [304, 140] width 227 height 77
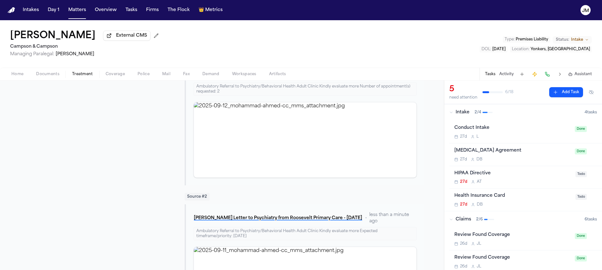
scroll to position [0, 0]
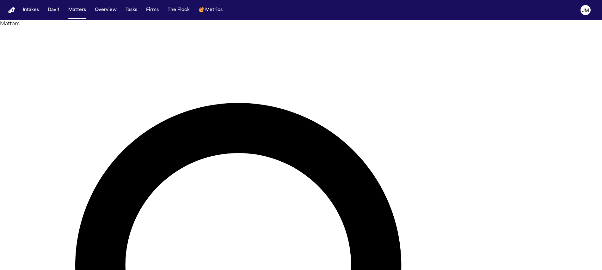
type input "*******"
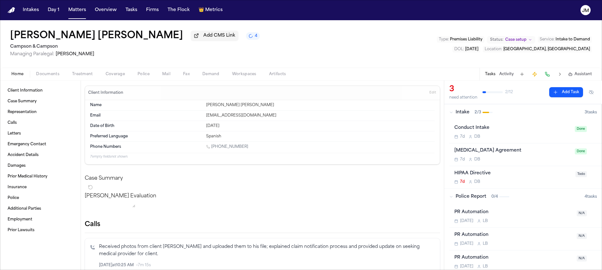
click at [84, 74] on span "Treatment" at bounding box center [82, 74] width 21 height 5
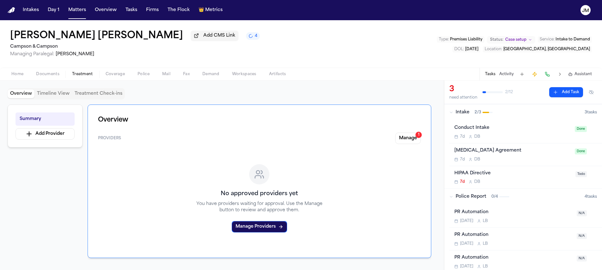
click at [397, 132] on div "Overview Providers Manage 1 No approved providers yet You have providers waitin…" at bounding box center [259, 182] width 343 height 154
click at [398, 137] on button "Manage 1" at bounding box center [408, 138] width 26 height 11
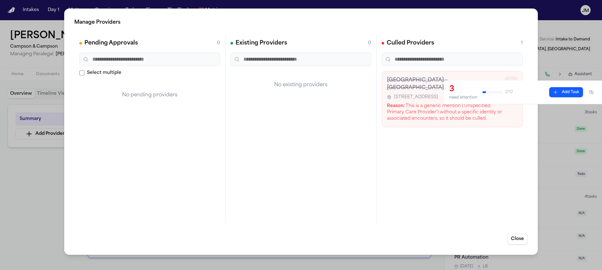
click at [510, 79] on circle "button" at bounding box center [510, 80] width 2 height 2
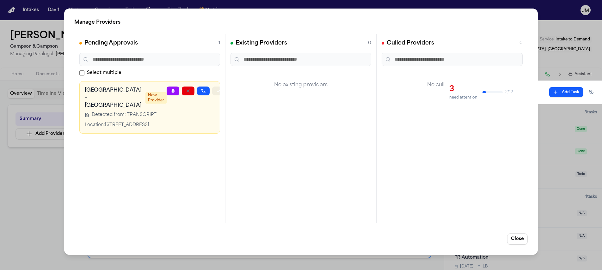
click at [212, 92] on button "button" at bounding box center [218, 91] width 13 height 9
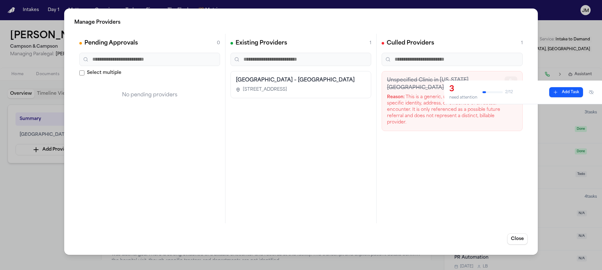
click at [513, 79] on icon "button" at bounding box center [510, 80] width 5 height 5
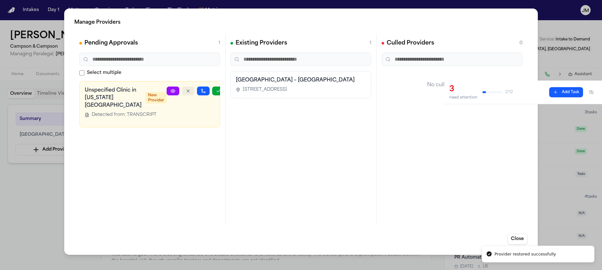
click at [187, 90] on icon "button" at bounding box center [188, 91] width 3 height 3
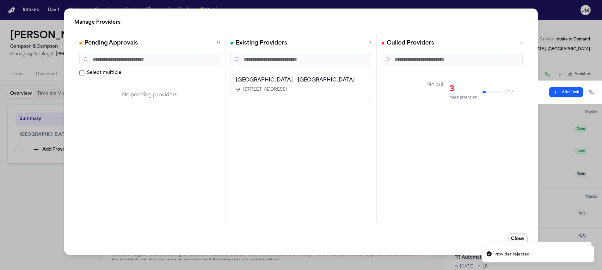
click at [519, 237] on button "Close" at bounding box center [517, 239] width 21 height 11
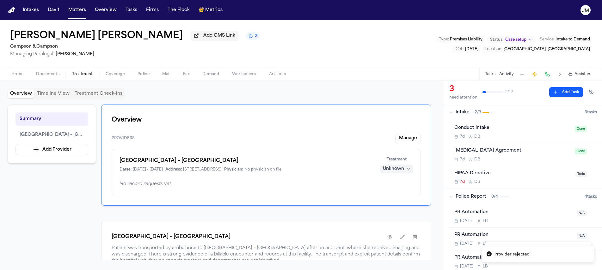
click at [388, 172] on div "Unknown" at bounding box center [393, 169] width 21 height 6
click at [387, 195] on span "Completed" at bounding box center [388, 194] width 25 height 6
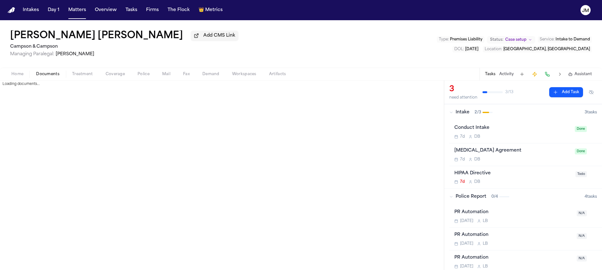
click at [52, 76] on span "Documents" at bounding box center [47, 74] width 23 height 5
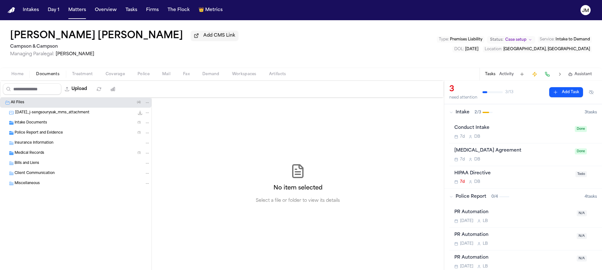
click at [36, 131] on div "Police Report and Evidence ( 1 )" at bounding box center [75, 133] width 151 height 10
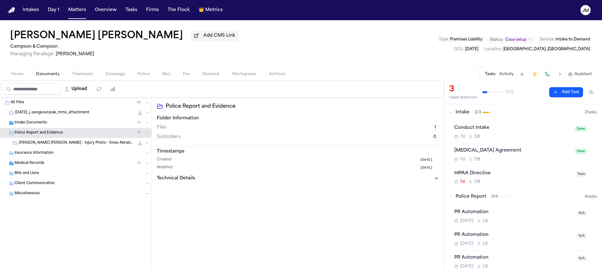
click at [39, 146] on span "J. Morales Nieves - Injury Photo - Knee Abrasions - 9.19.25" at bounding box center [76, 143] width 115 height 5
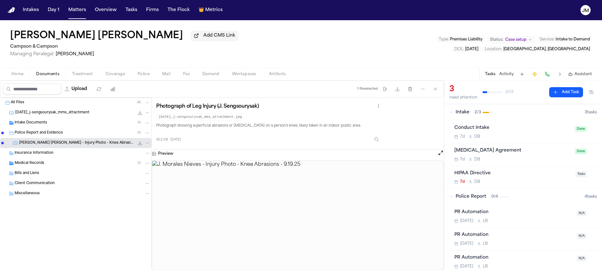
click at [52, 164] on div "Medical Records ( 1 )" at bounding box center [83, 164] width 136 height 6
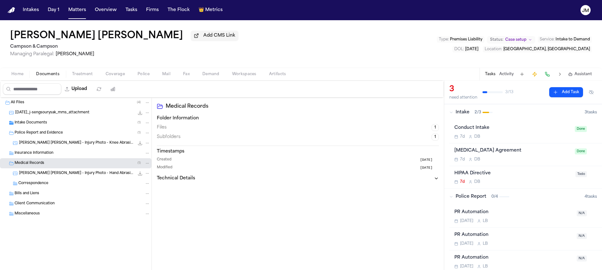
click at [77, 175] on span "J. Morales Nieves - Injury Photo - Hand Abrasions - 9.19.25" at bounding box center [76, 173] width 115 height 5
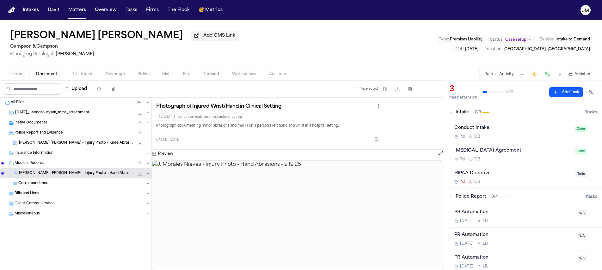
click at [48, 124] on div "Intake Documents ( 1 )" at bounding box center [83, 123] width 136 height 6
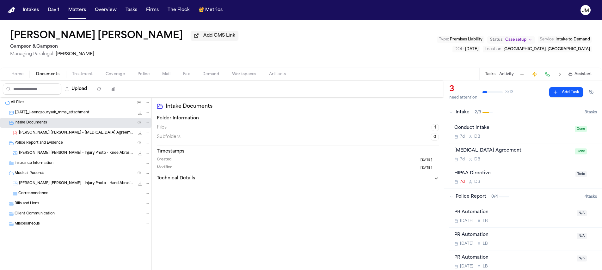
click at [56, 116] on span "2025-09-19_j-sengsourysak_mms_attachment" at bounding box center [52, 112] width 74 height 5
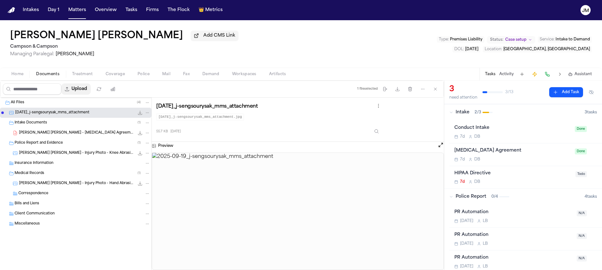
click at [88, 90] on button "Upload" at bounding box center [75, 88] width 29 height 11
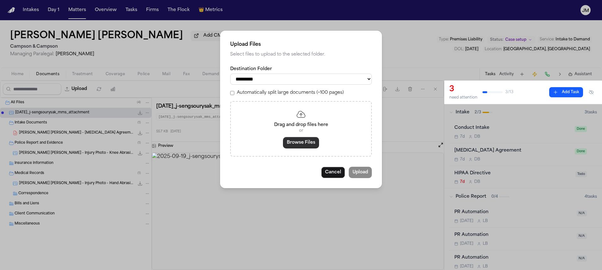
click at [301, 142] on button "Browse Files" at bounding box center [301, 142] width 36 height 11
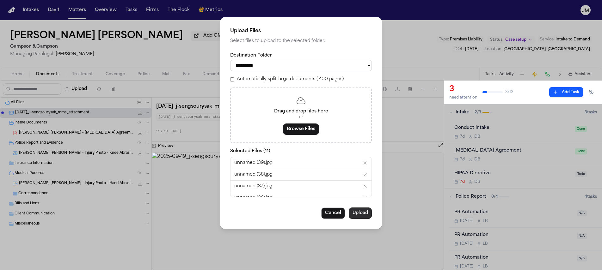
click at [362, 214] on button "Upload" at bounding box center [360, 213] width 23 height 11
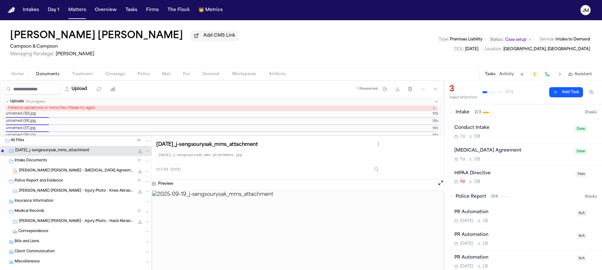
click at [432, 109] on icon "button" at bounding box center [433, 108] width 3 height 3
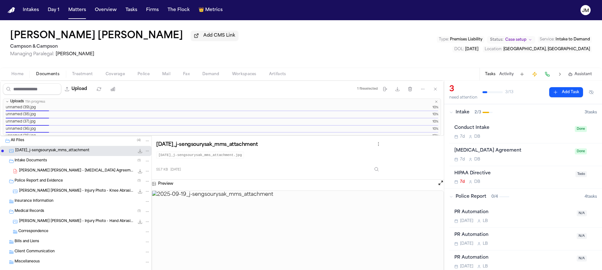
click at [17, 73] on span "Home" at bounding box center [17, 74] width 12 height 5
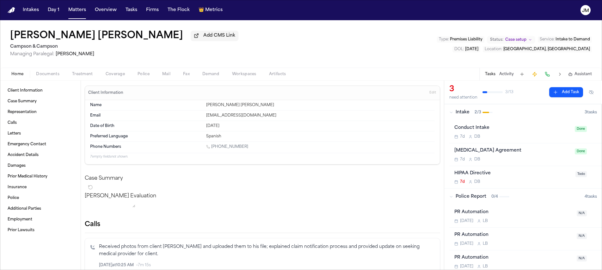
copy link "1 (215) 758-6283"
click at [191, 35] on button "Add CMS Link" at bounding box center [215, 36] width 48 height 10
click at [191, 37] on input at bounding box center [241, 37] width 101 height 11
type input "**********"
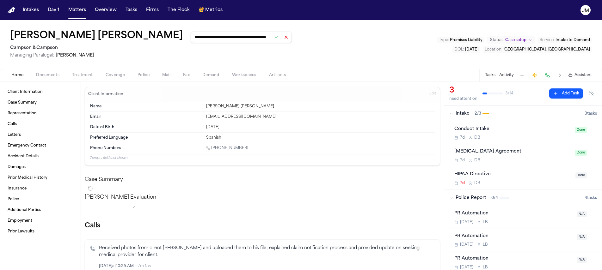
click at [272, 39] on button at bounding box center [276, 37] width 9 height 9
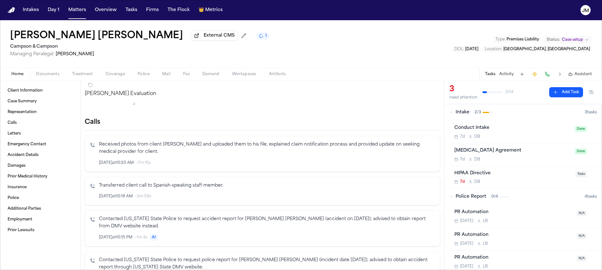
scroll to position [0, 0]
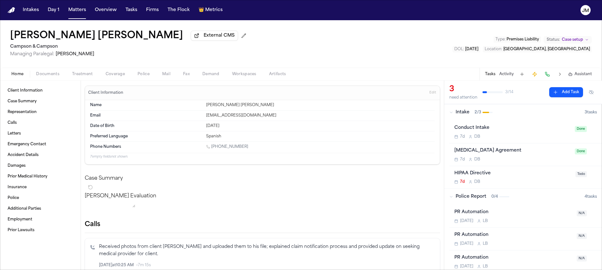
click at [81, 75] on span "Treatment" at bounding box center [82, 74] width 21 height 5
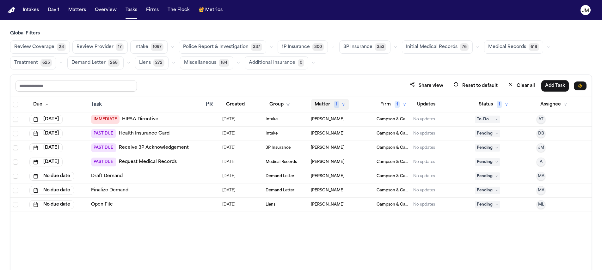
click at [331, 104] on button "Matter 1" at bounding box center [330, 104] width 39 height 11
click at [343, 152] on div "Clear filter" at bounding box center [344, 152] width 23 height 8
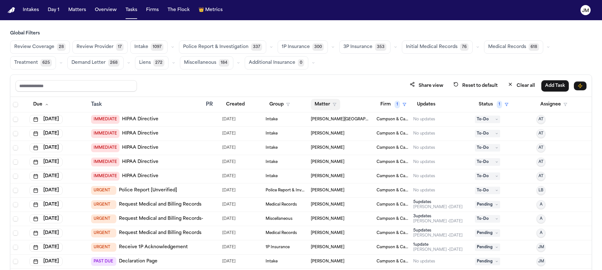
click at [325, 105] on button "Matter" at bounding box center [325, 104] width 29 height 11
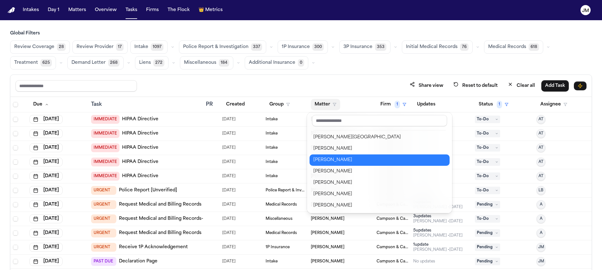
click at [331, 157] on div "[PERSON_NAME]" at bounding box center [379, 160] width 132 height 8
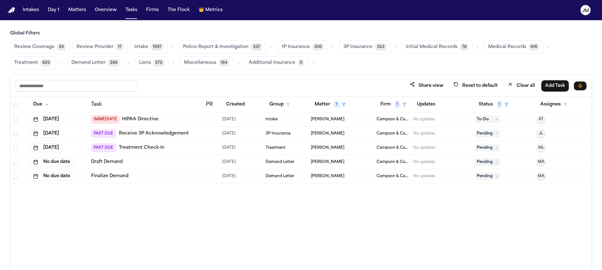
click at [493, 147] on span "Pending" at bounding box center [487, 148] width 25 height 8
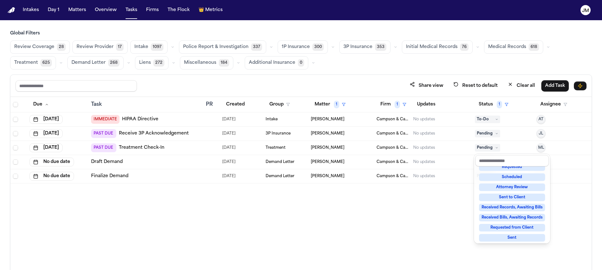
scroll to position [99, 0]
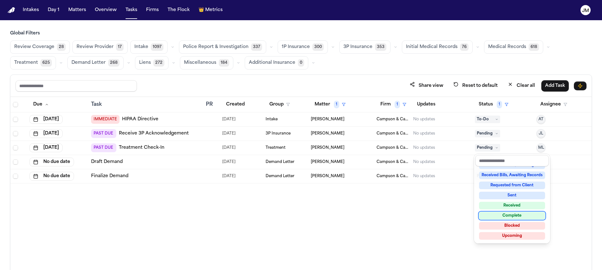
click at [513, 217] on div "Complete" at bounding box center [512, 216] width 66 height 8
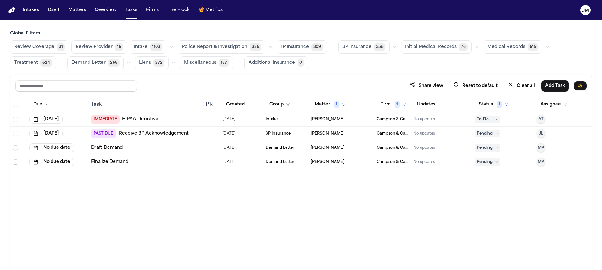
click at [541, 132] on span "JL" at bounding box center [540, 133] width 4 height 5
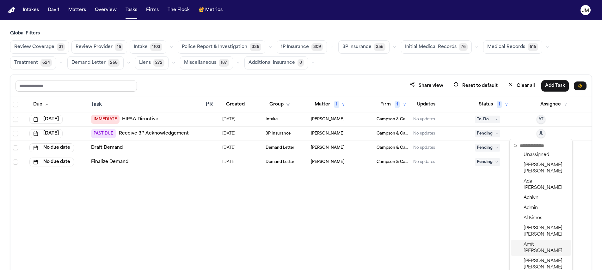
scroll to position [0, 0]
click at [533, 173] on span "[PERSON_NAME]" at bounding box center [545, 172] width 45 height 13
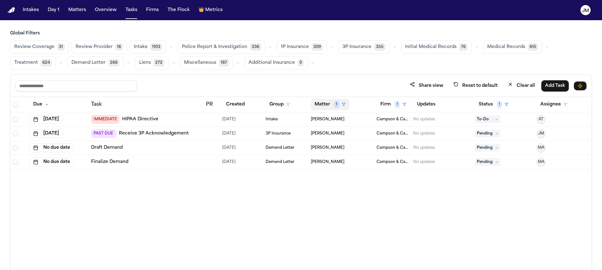
click at [324, 100] on button "Matter 1" at bounding box center [330, 104] width 39 height 11
click at [330, 153] on icon "button" at bounding box center [327, 151] width 5 height 5
click at [325, 105] on button "Matter" at bounding box center [325, 104] width 29 height 11
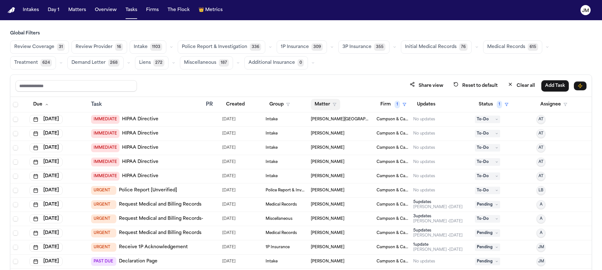
click at [325, 103] on button "Matter" at bounding box center [325, 104] width 29 height 11
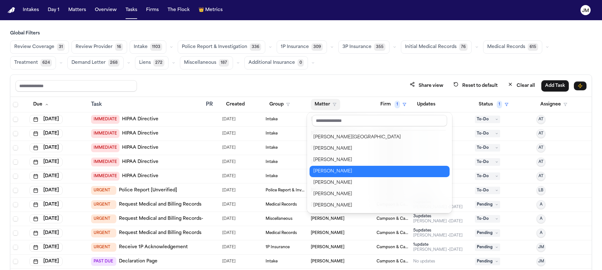
click at [332, 172] on div "[PERSON_NAME]" at bounding box center [379, 172] width 132 height 8
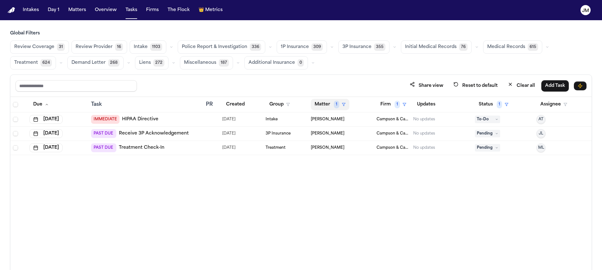
click at [326, 106] on button "Matter 1" at bounding box center [330, 104] width 39 height 11
click at [338, 155] on div "Clear filter" at bounding box center [344, 152] width 23 height 8
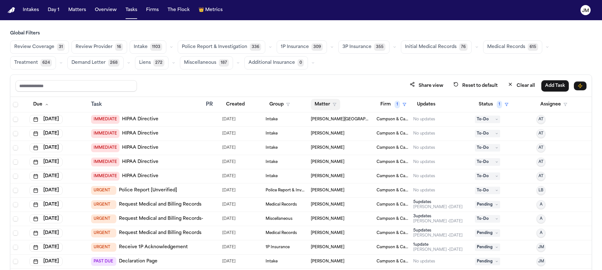
click at [321, 105] on button "Matter" at bounding box center [325, 104] width 29 height 11
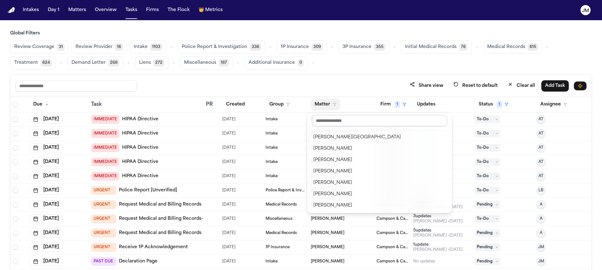
click at [322, 119] on input "text" at bounding box center [379, 120] width 135 height 11
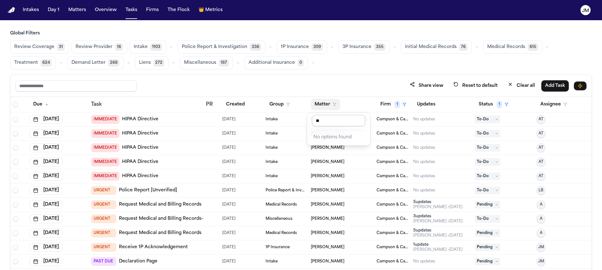
type input "*"
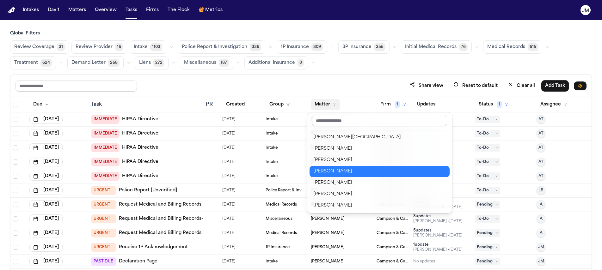
click at [333, 169] on div "[PERSON_NAME]" at bounding box center [379, 172] width 132 height 8
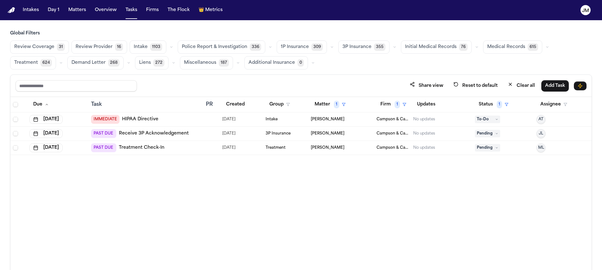
click at [541, 148] on span "ML" at bounding box center [541, 147] width 6 height 5
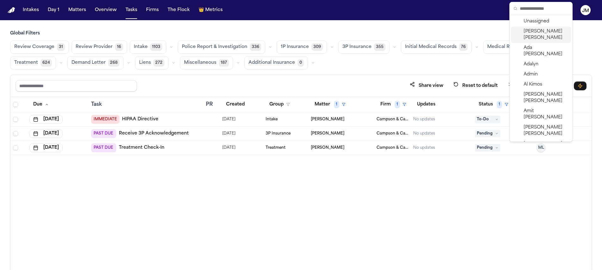
click at [524, 35] on span "[PERSON_NAME]" at bounding box center [545, 34] width 45 height 13
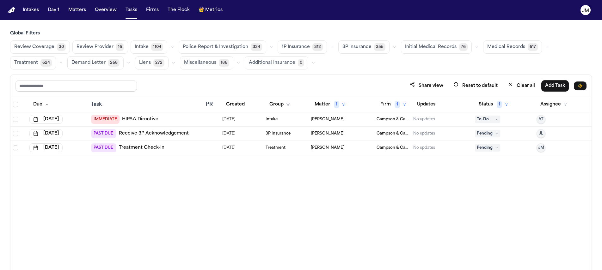
click at [482, 146] on span "Pending" at bounding box center [487, 148] width 25 height 8
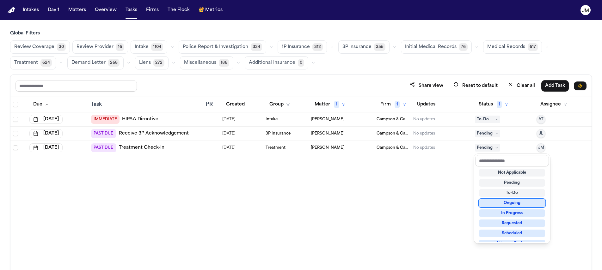
scroll to position [99, 0]
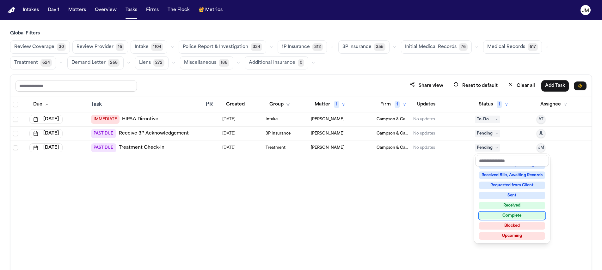
drag, startPoint x: 510, startPoint y: 213, endPoint x: 505, endPoint y: 209, distance: 6.3
click at [510, 213] on div "Complete" at bounding box center [512, 216] width 66 height 8
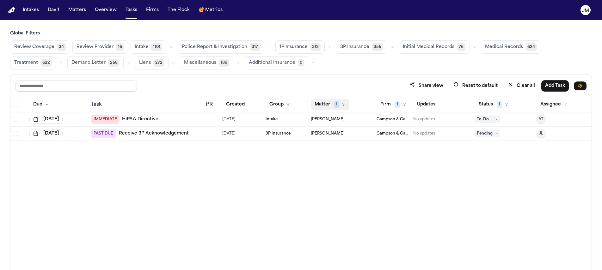
click at [332, 102] on button "Matter 1" at bounding box center [330, 104] width 39 height 11
click at [327, 138] on div "[PERSON_NAME]" at bounding box center [341, 138] width 51 height 8
click at [325, 105] on button "Matter 1" at bounding box center [330, 104] width 39 height 11
click at [331, 154] on button "Clear filter" at bounding box center [341, 151] width 58 height 11
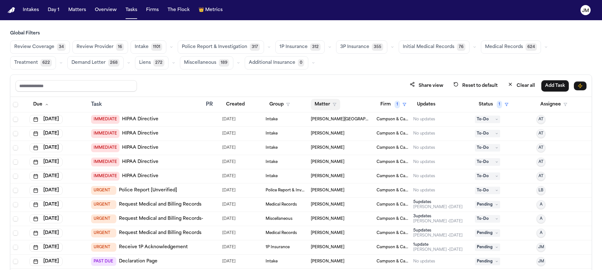
click at [326, 106] on button "Matter" at bounding box center [325, 104] width 29 height 11
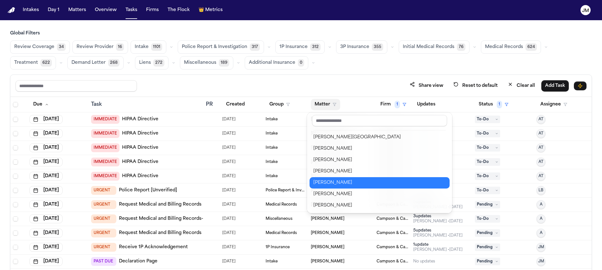
click at [322, 185] on div "[PERSON_NAME]" at bounding box center [379, 183] width 132 height 8
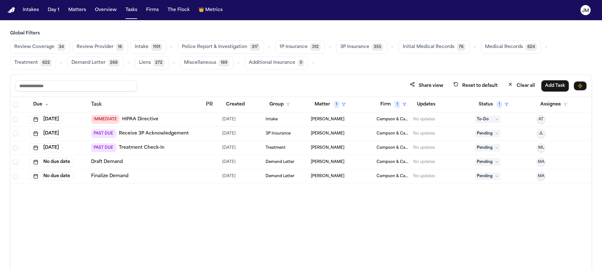
click at [537, 146] on button "ML" at bounding box center [540, 147] width 9 height 9
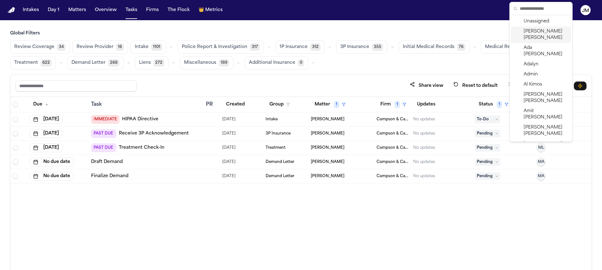
click at [522, 34] on div "[PERSON_NAME]" at bounding box center [541, 35] width 60 height 16
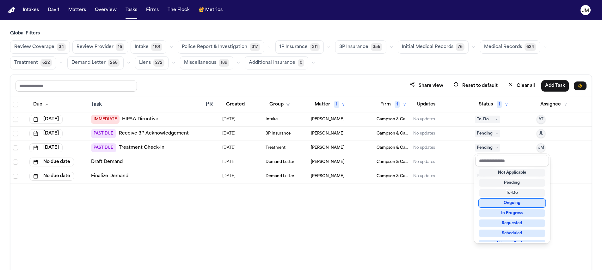
scroll to position [99, 0]
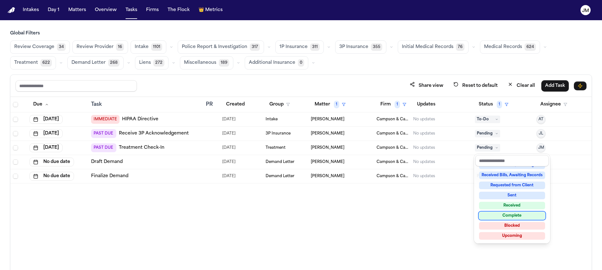
click at [505, 217] on div "Complete" at bounding box center [512, 216] width 66 height 8
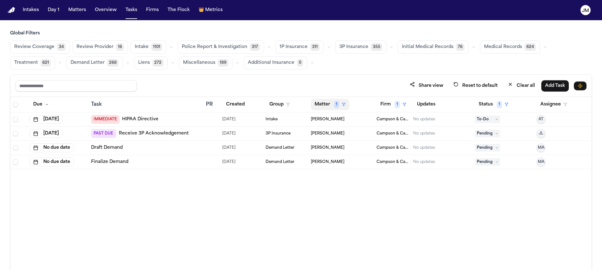
click at [313, 103] on button "Matter 1" at bounding box center [330, 104] width 39 height 11
click at [336, 155] on button "Clear filter" at bounding box center [341, 151] width 58 height 11
click at [322, 104] on button "Matter" at bounding box center [325, 104] width 29 height 11
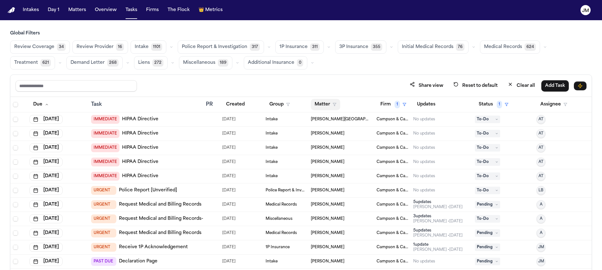
click at [320, 108] on button "Matter" at bounding box center [325, 104] width 29 height 11
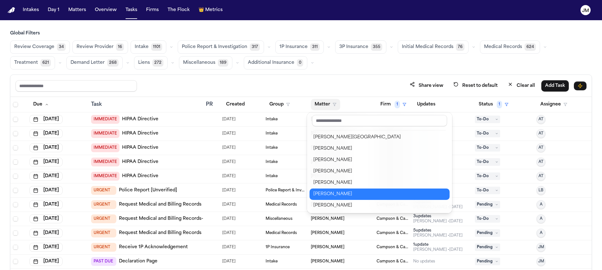
click at [338, 192] on div "[PERSON_NAME]" at bounding box center [379, 195] width 132 height 8
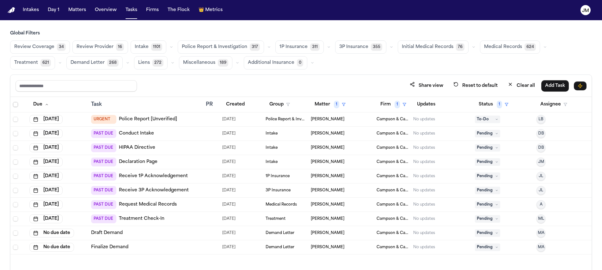
click at [16, 103] on span "Select all" at bounding box center [15, 104] width 5 height 5
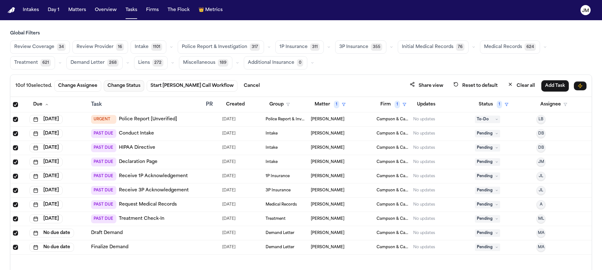
click at [125, 88] on button "Change Status" at bounding box center [124, 85] width 40 height 11
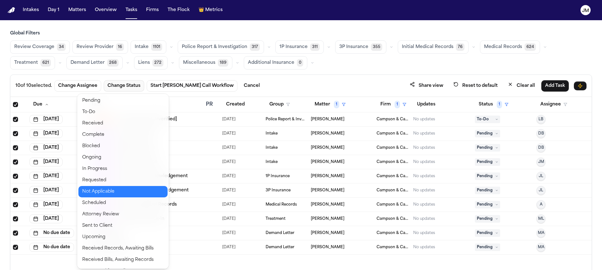
click at [100, 195] on button "Not Applicable" at bounding box center [122, 191] width 89 height 11
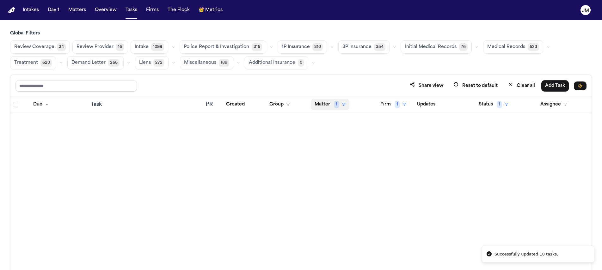
click at [323, 102] on button "Matter 1" at bounding box center [330, 104] width 39 height 11
click at [334, 149] on div "Clear filter" at bounding box center [344, 152] width 23 height 8
click at [323, 107] on button "Matter" at bounding box center [325, 104] width 29 height 11
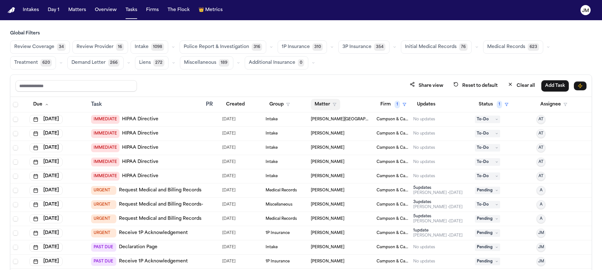
click at [323, 107] on button "Matter" at bounding box center [325, 104] width 29 height 11
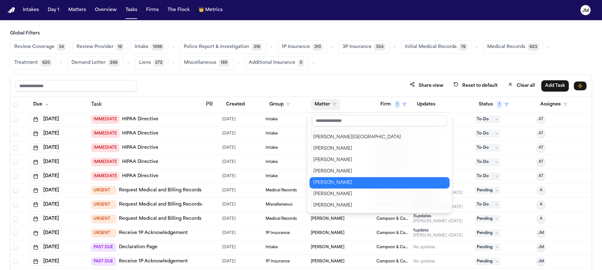
scroll to position [10, 0]
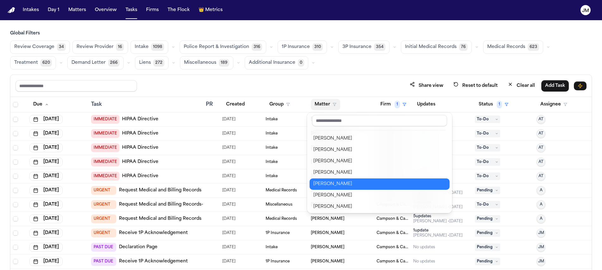
click at [346, 182] on div "[PERSON_NAME]" at bounding box center [379, 184] width 132 height 8
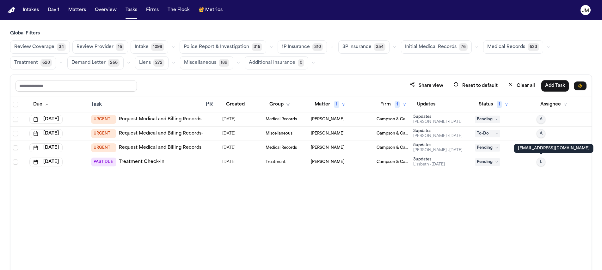
click at [542, 163] on span "L" at bounding box center [541, 162] width 2 height 5
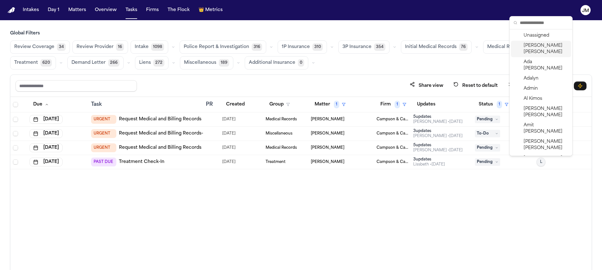
click at [544, 44] on span "[PERSON_NAME]" at bounding box center [545, 49] width 45 height 13
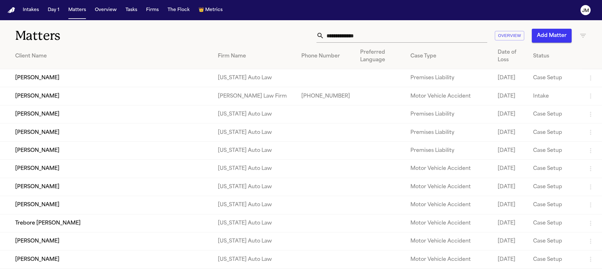
click at [362, 37] on input "text" at bounding box center [405, 36] width 163 height 14
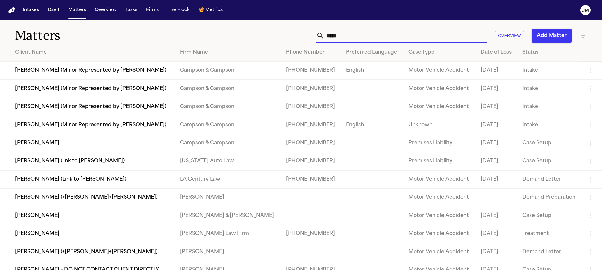
type input "*****"
click at [76, 146] on td "[PERSON_NAME]" at bounding box center [87, 143] width 175 height 18
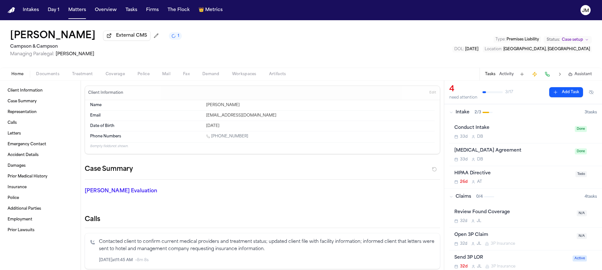
click at [90, 76] on span "Treatment" at bounding box center [82, 74] width 21 height 5
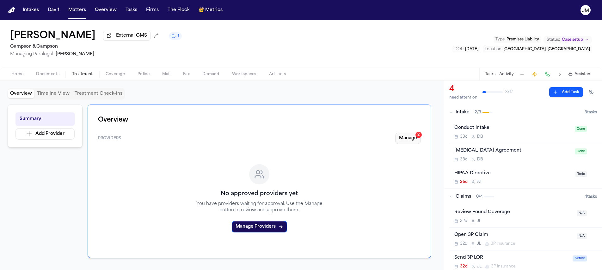
click at [416, 137] on div "2" at bounding box center [418, 135] width 6 height 6
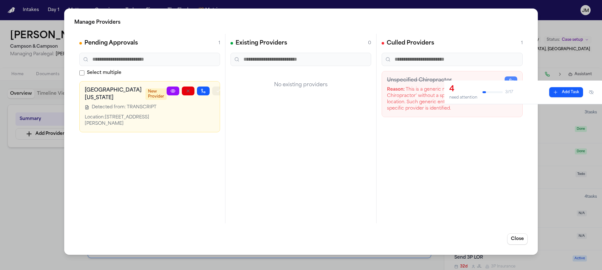
click at [212, 92] on button "button" at bounding box center [218, 91] width 13 height 9
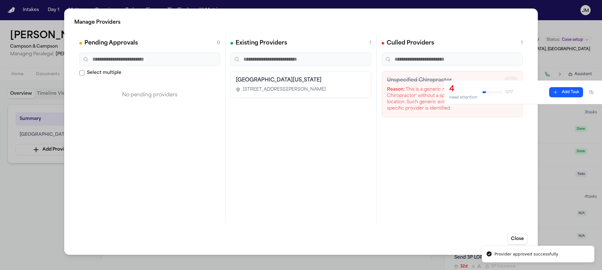
click at [509, 81] on icon "button" at bounding box center [510, 80] width 5 height 5
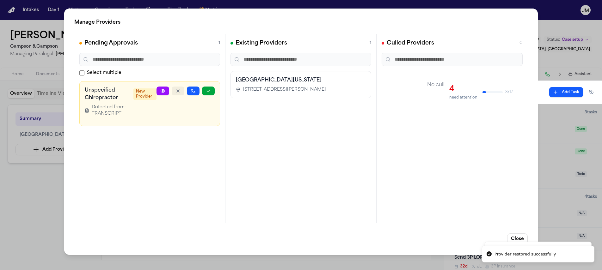
click at [178, 90] on icon "button" at bounding box center [177, 90] width 5 height 5
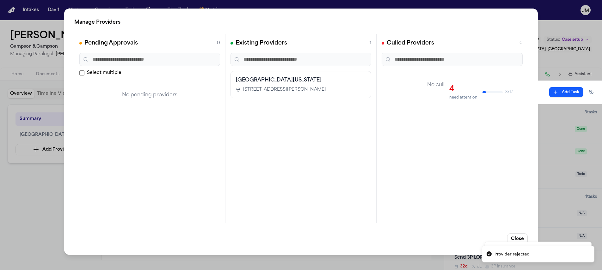
click at [521, 234] on button "Close" at bounding box center [517, 239] width 21 height 11
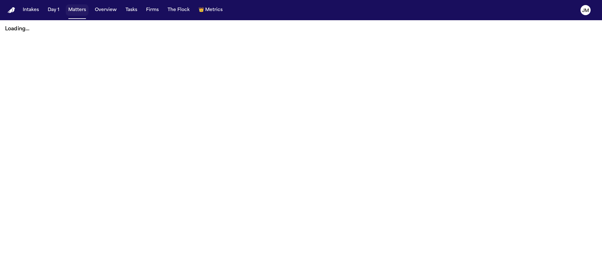
click at [81, 12] on button "Matters" at bounding box center [77, 9] width 23 height 11
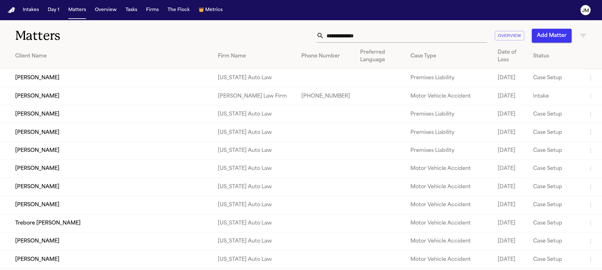
click at [337, 40] on input "text" at bounding box center [405, 36] width 163 height 14
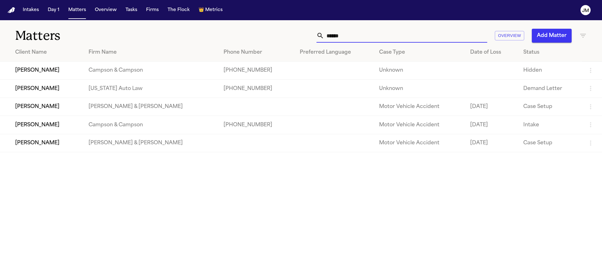
type input "******"
click at [69, 125] on td "[PERSON_NAME]" at bounding box center [41, 125] width 83 height 18
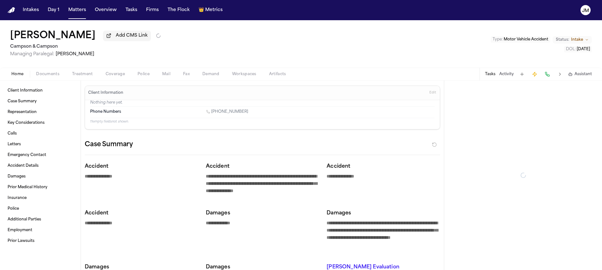
type textarea "*"
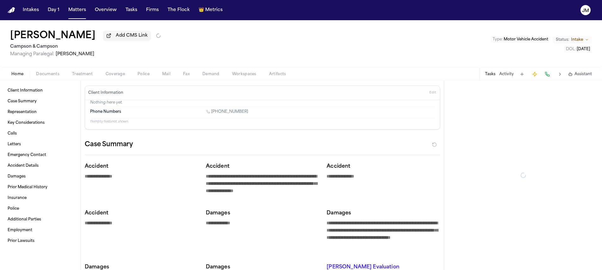
type textarea "*"
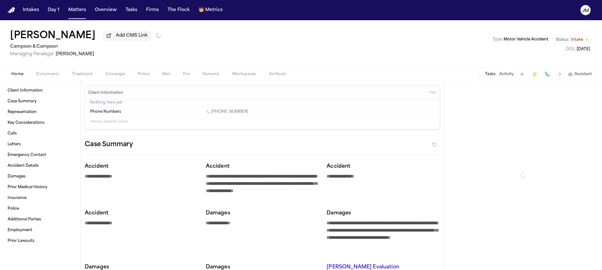
type textarea "*"
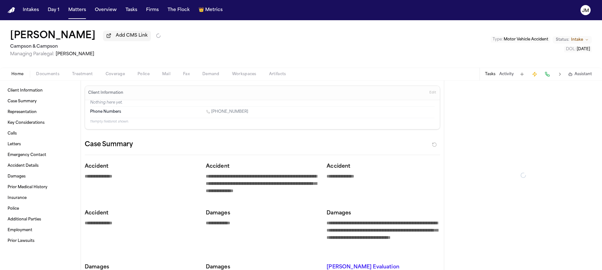
type textarea "*"
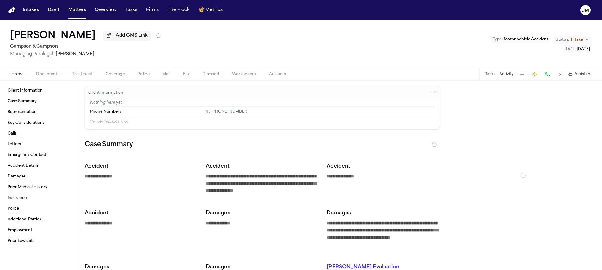
type textarea "*"
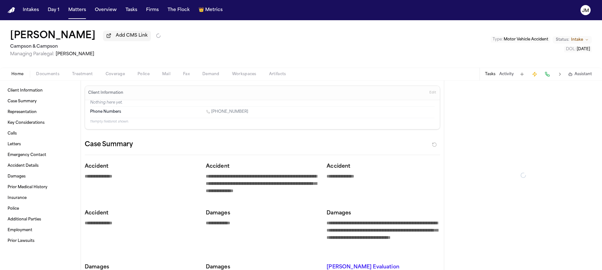
type textarea "*"
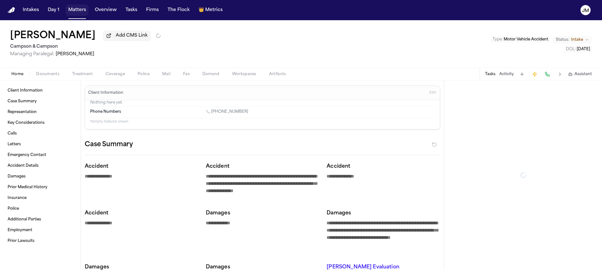
type textarea "*"
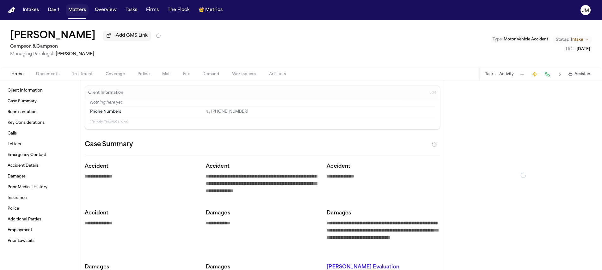
type textarea "*"
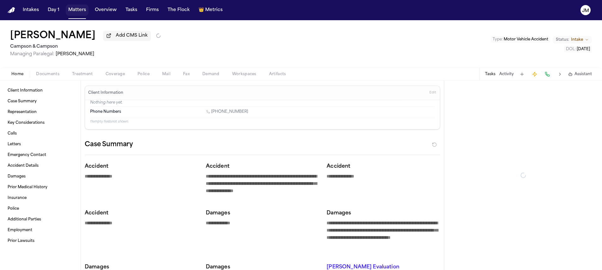
type textarea "*"
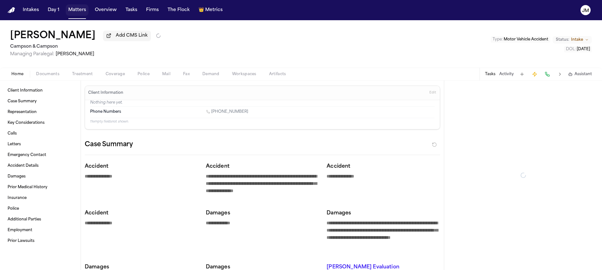
type textarea "*"
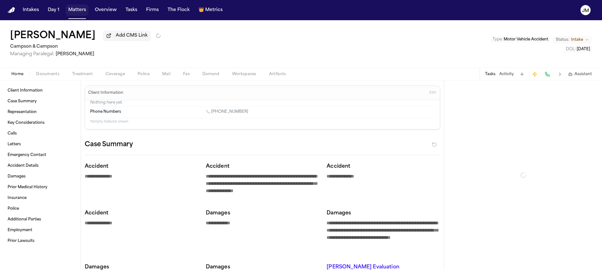
type textarea "*"
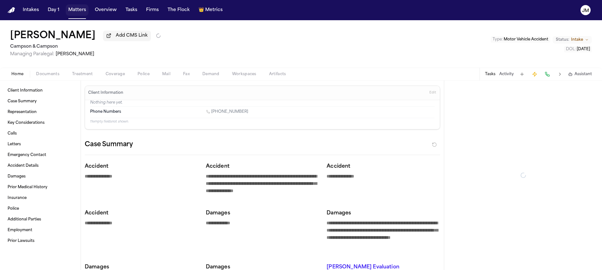
type textarea "*"
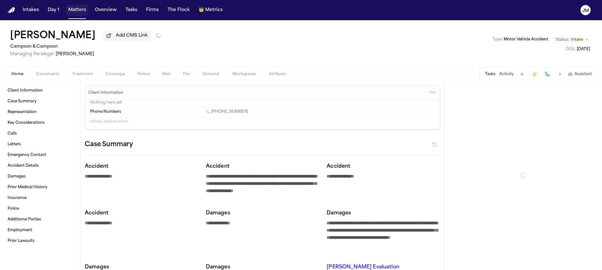
type textarea "*"
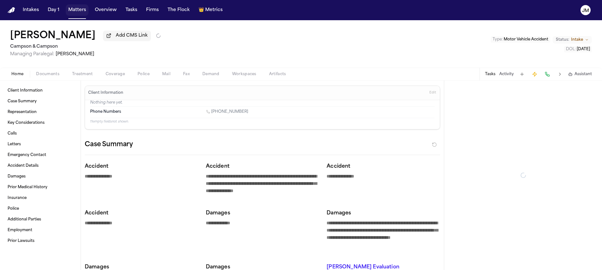
type textarea "*"
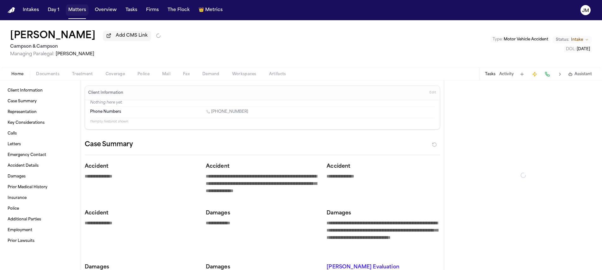
type textarea "*"
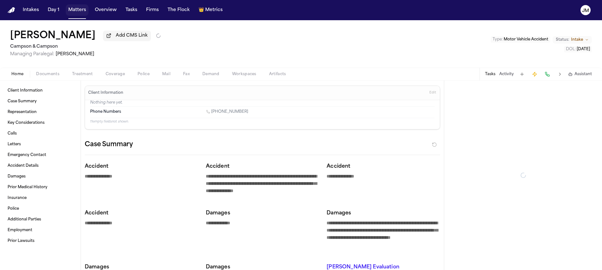
type textarea "*"
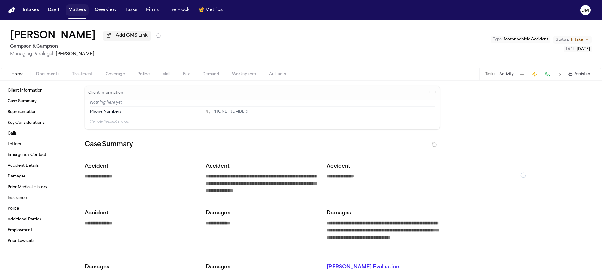
type textarea "*"
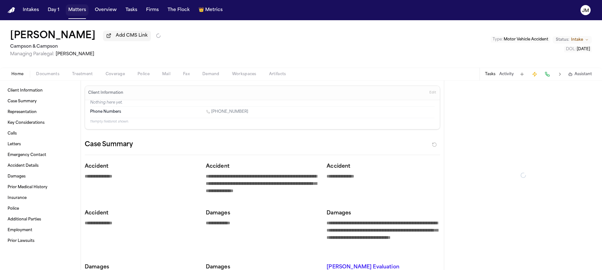
type textarea "*"
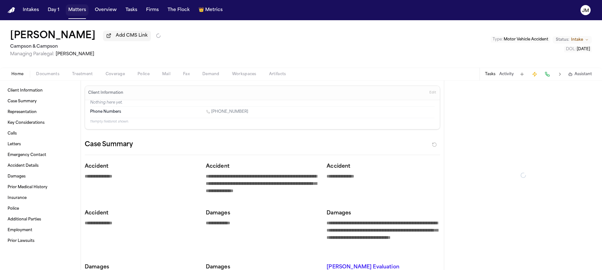
type textarea "*"
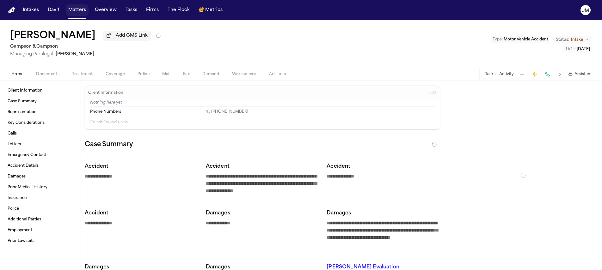
type textarea "*"
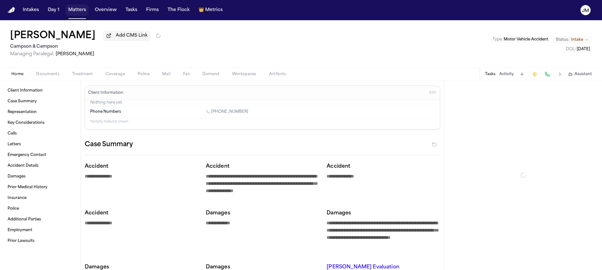
type textarea "*"
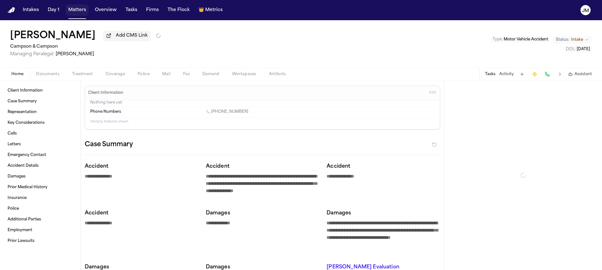
type textarea "*"
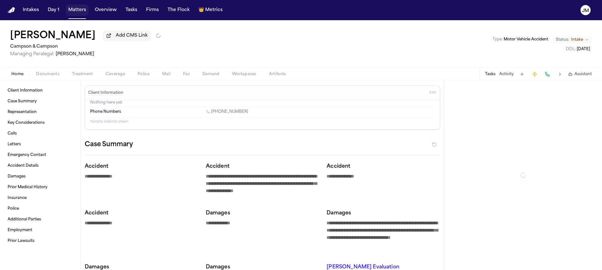
type textarea "*"
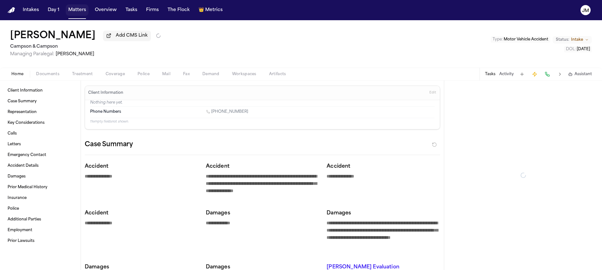
type textarea "*"
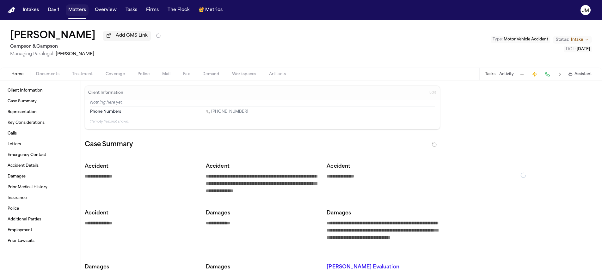
type textarea "*"
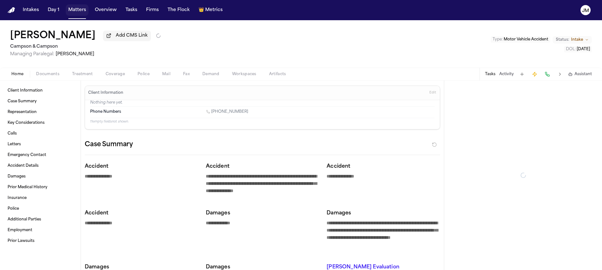
type textarea "*"
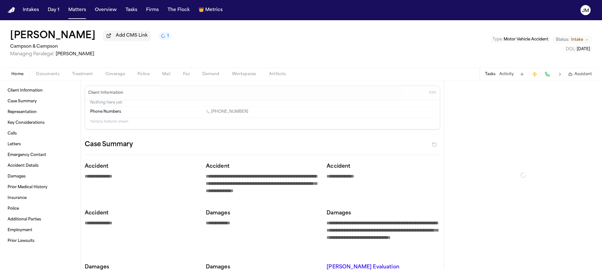
type textarea "*"
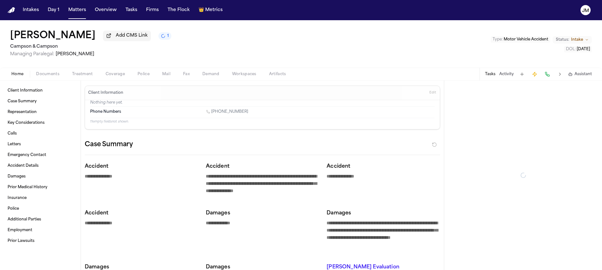
type textarea "*"
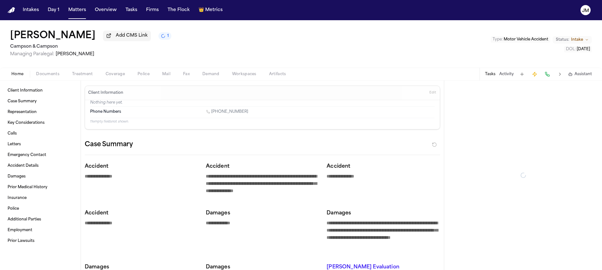
type textarea "*"
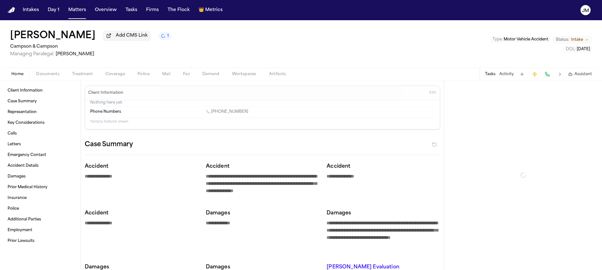
type textarea "*"
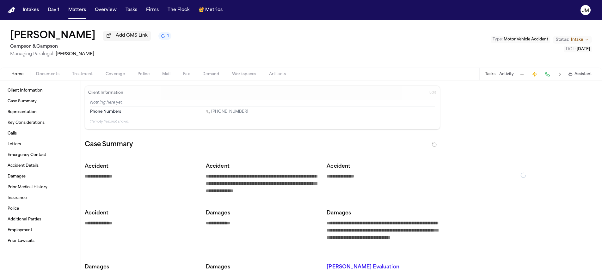
type textarea "*"
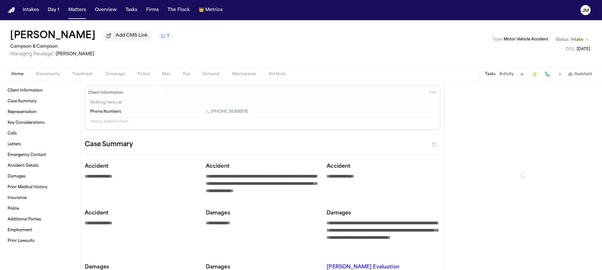
type textarea "*"
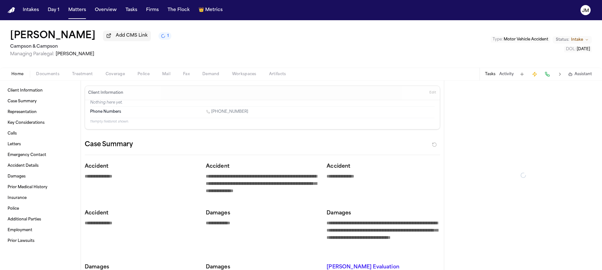
type textarea "*"
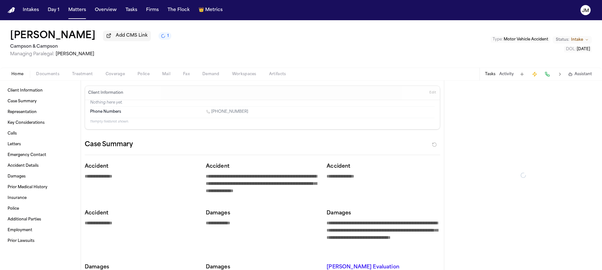
type textarea "*"
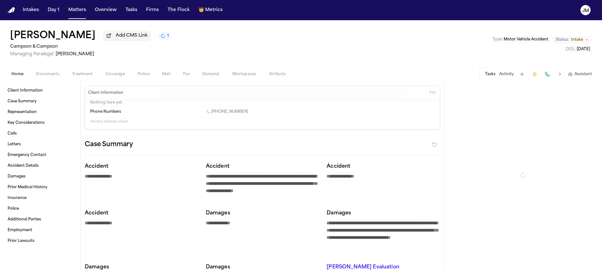
type textarea "*"
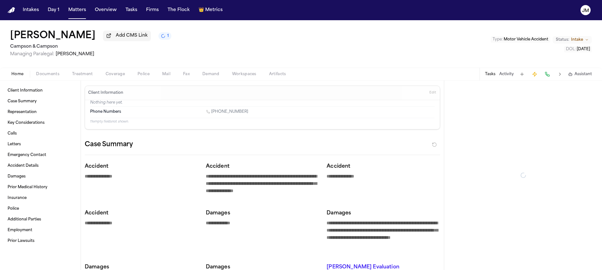
type textarea "*"
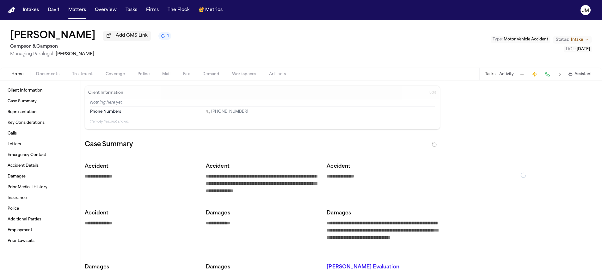
type textarea "*"
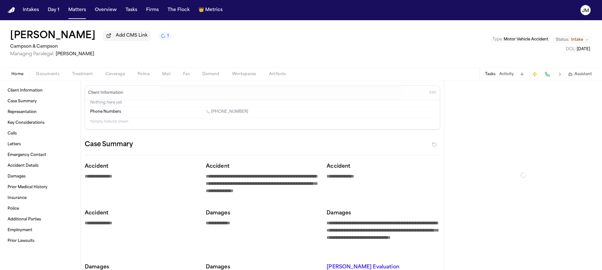
type textarea "*"
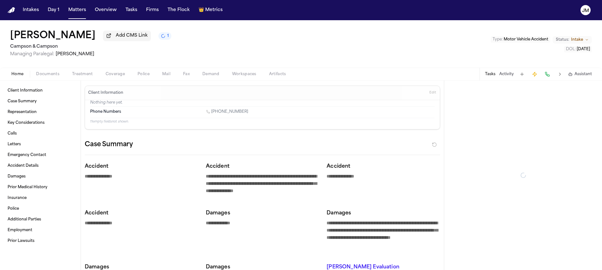
type textarea "*"
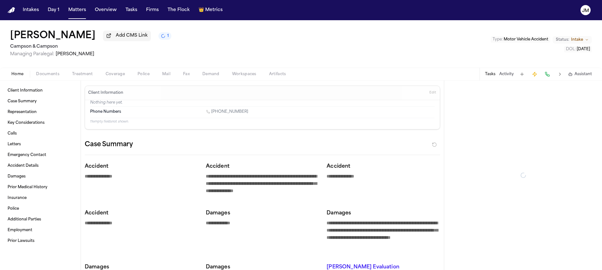
type textarea "*"
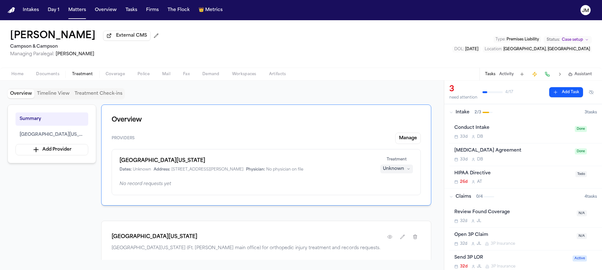
click at [70, 152] on button "Add Provider" at bounding box center [51, 149] width 73 height 11
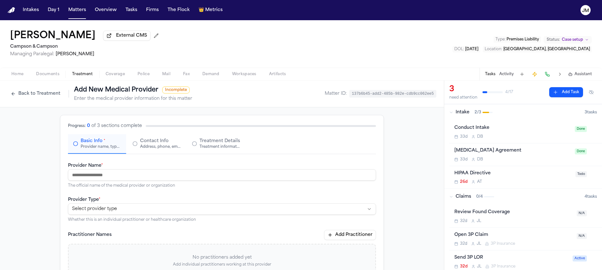
click at [98, 174] on input "Provider Name *" at bounding box center [222, 174] width 308 height 11
click at [111, 173] on input "Provider Name *" at bounding box center [222, 174] width 308 height 11
type input "**********"
click at [87, 212] on html "**********" at bounding box center [301, 135] width 602 height 270
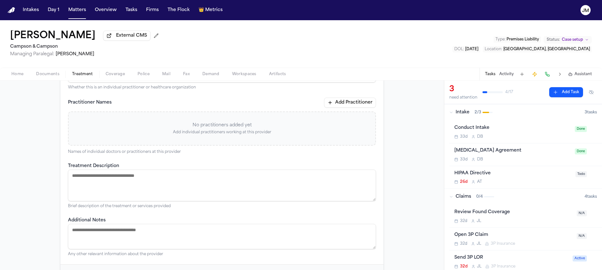
scroll to position [163, 0]
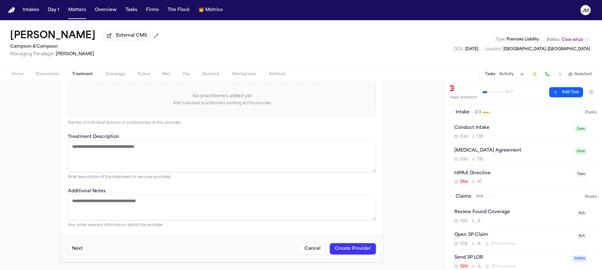
click at [346, 250] on button "Create Provider" at bounding box center [353, 248] width 46 height 11
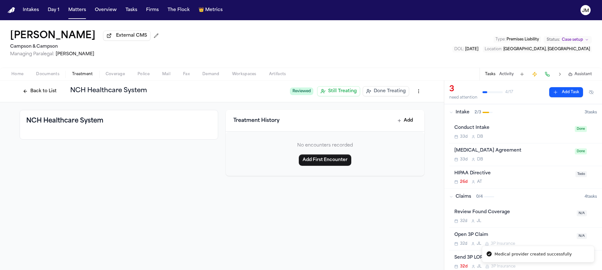
click at [47, 94] on button "Back to List" at bounding box center [40, 91] width 40 height 10
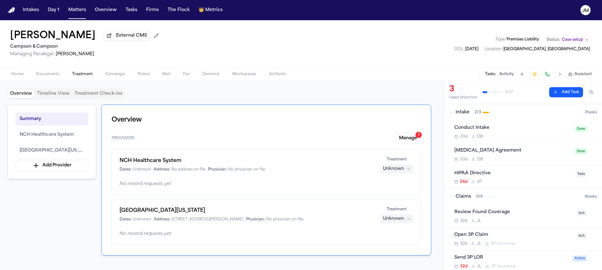
click at [389, 171] on div "Unknown" at bounding box center [393, 169] width 21 height 6
click at [387, 192] on span "Completed" at bounding box center [388, 194] width 25 height 6
click at [405, 219] on button "Unknown" at bounding box center [396, 219] width 33 height 9
click at [379, 181] on span "Treating" at bounding box center [385, 179] width 18 height 6
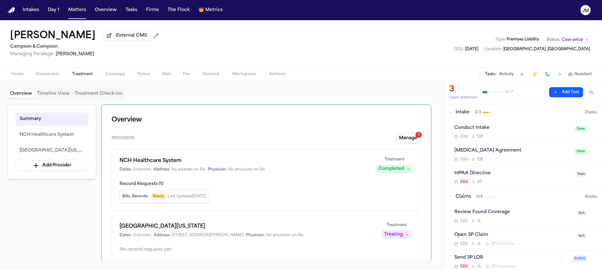
click at [406, 139] on button "Manage 1" at bounding box center [408, 138] width 26 height 11
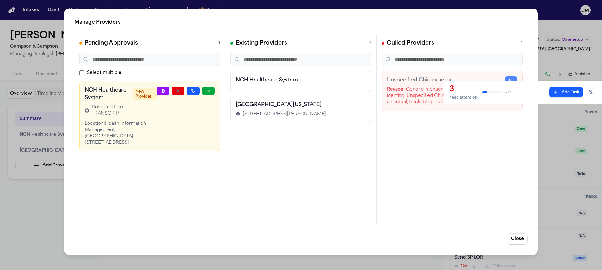
click at [267, 82] on h3 "NCH Healthcare System" at bounding box center [301, 80] width 130 height 8
click at [209, 90] on icon "button" at bounding box center [208, 91] width 3 height 2
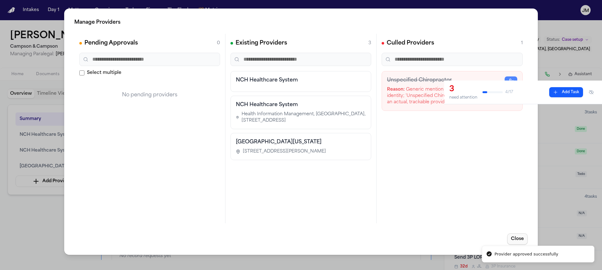
click at [521, 240] on button "Close" at bounding box center [517, 239] width 21 height 11
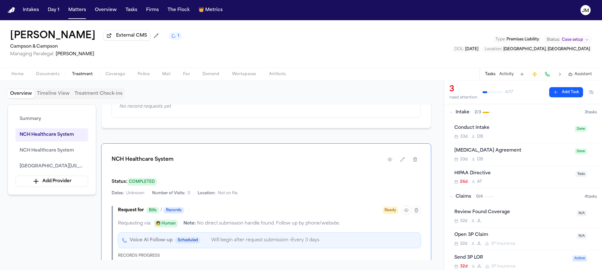
scroll to position [150, 0]
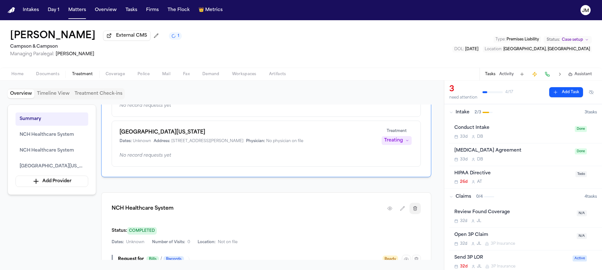
click at [413, 210] on icon "button" at bounding box center [414, 208] width 3 height 4
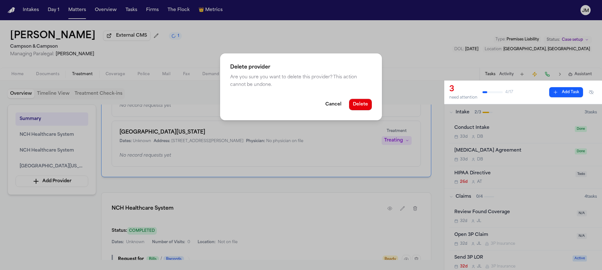
click at [369, 110] on div "Delete provider Are you sure you want to delete this provider? This action cann…" at bounding box center [301, 86] width 162 height 67
click at [369, 107] on button "Delete" at bounding box center [360, 104] width 23 height 11
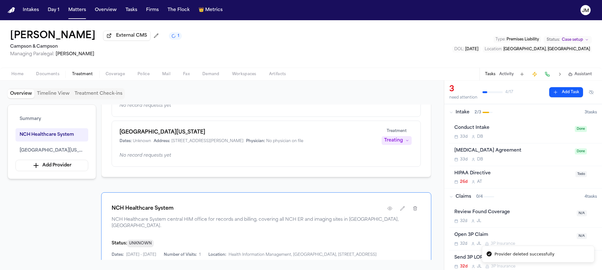
scroll to position [0, 0]
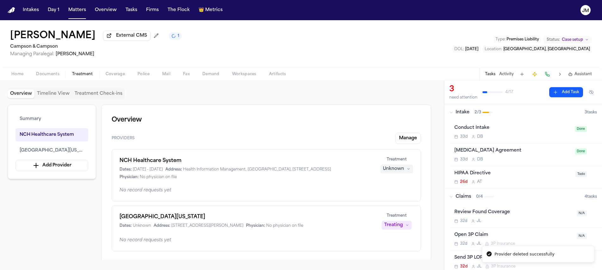
click at [392, 168] on div "Unknown" at bounding box center [393, 169] width 21 height 6
click at [386, 191] on span "Completed" at bounding box center [388, 194] width 25 height 6
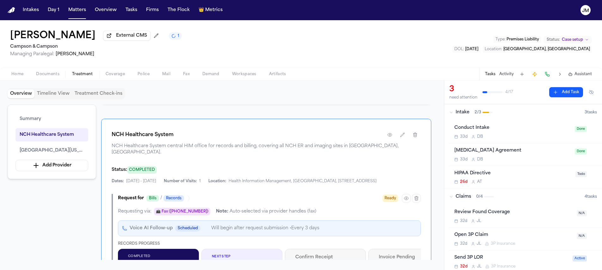
scroll to position [179, 0]
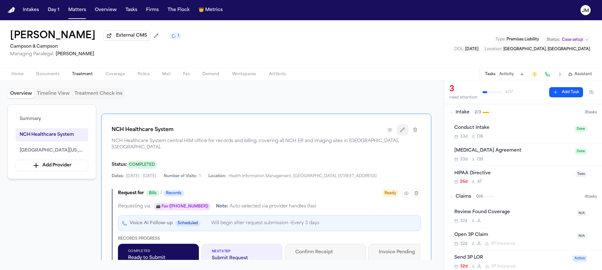
click at [404, 132] on icon "button" at bounding box center [402, 130] width 4 height 4
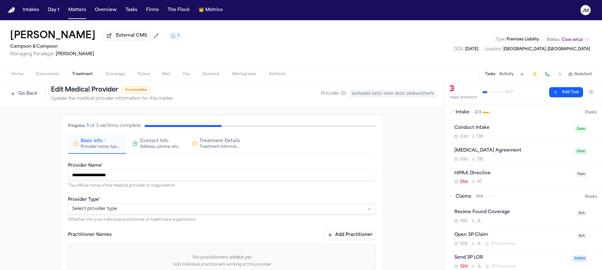
click at [214, 149] on div "Treatment information, practitioners, and dates" at bounding box center [219, 146] width 40 height 5
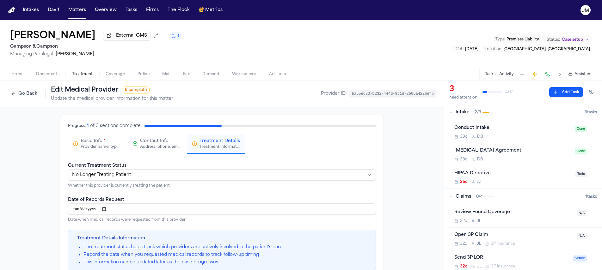
click at [95, 149] on div "Provider name, type, and general information" at bounding box center [101, 146] width 40 height 5
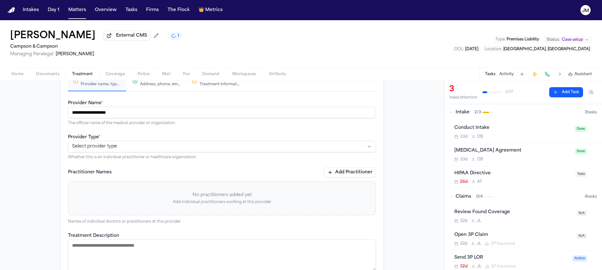
scroll to position [41, 0]
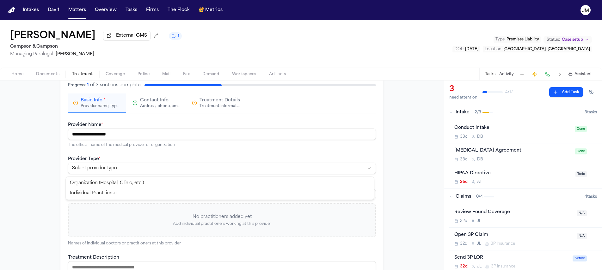
click at [118, 172] on html "**********" at bounding box center [301, 135] width 602 height 270
select select "**********"
click at [201, 106] on div "Treatment information, practitioners, and dates" at bounding box center [219, 106] width 40 height 5
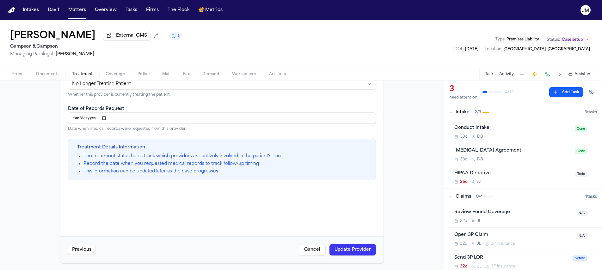
scroll to position [93, 0]
click at [347, 247] on button "Update Provider" at bounding box center [352, 248] width 46 height 11
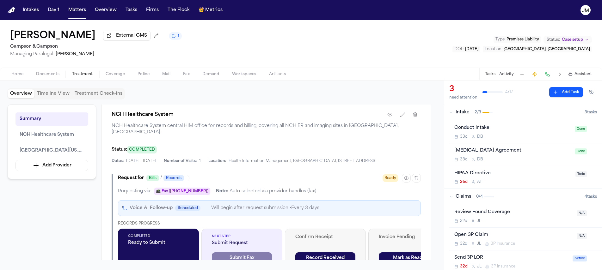
scroll to position [196, 0]
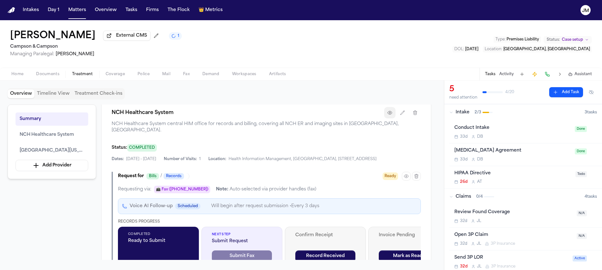
click at [392, 118] on button "button" at bounding box center [389, 112] width 11 height 11
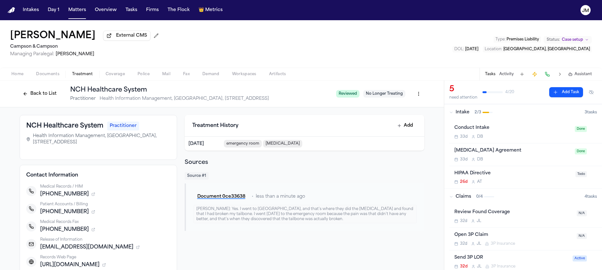
click at [28, 92] on button "Back to List" at bounding box center [40, 94] width 40 height 10
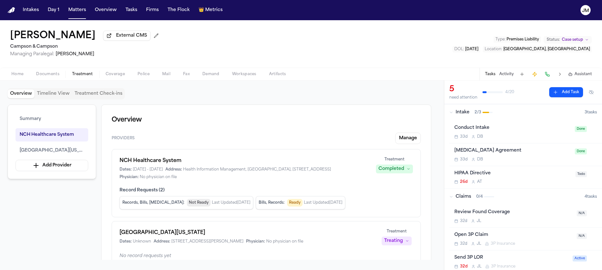
click at [22, 76] on span "Home" at bounding box center [17, 74] width 12 height 5
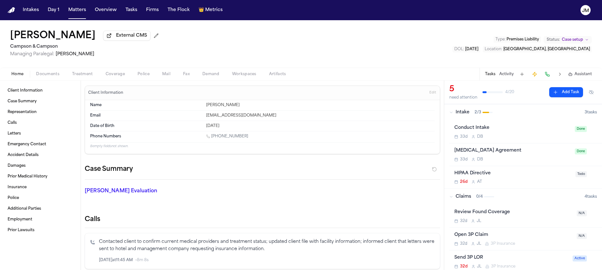
click at [107, 76] on span "Coverage" at bounding box center [115, 74] width 19 height 5
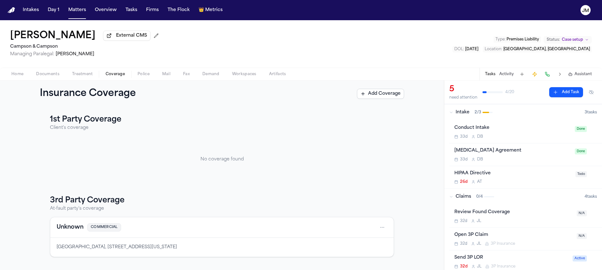
click at [80, 77] on span "Treatment" at bounding box center [82, 74] width 21 height 5
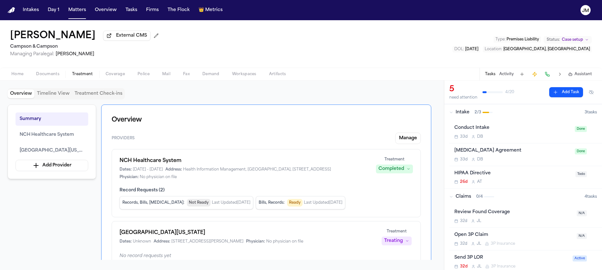
click at [117, 77] on span "Coverage" at bounding box center [115, 74] width 19 height 5
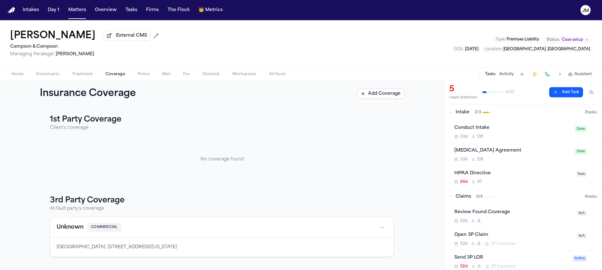
click at [88, 76] on span "Treatment" at bounding box center [82, 74] width 21 height 5
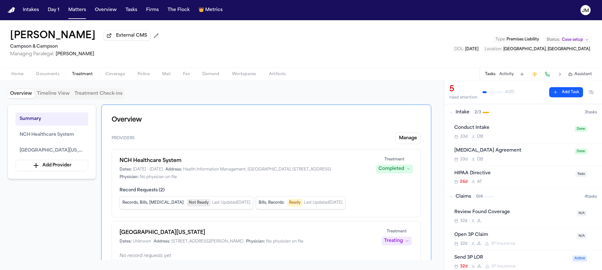
scroll to position [77, 0]
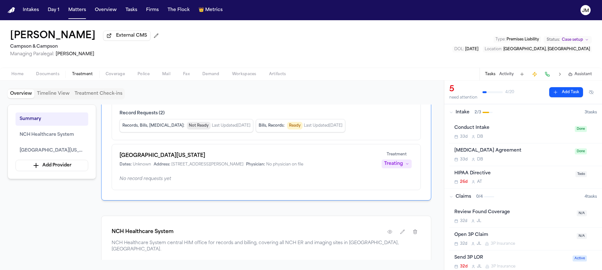
click at [282, 52] on div "Sandy Laudando External CMS Campson & Campson Managing Paralegal: Jacqueline Ma…" at bounding box center [301, 43] width 602 height 47
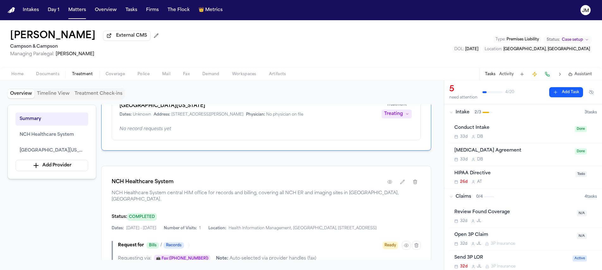
scroll to position [0, 0]
